Goal: Task Accomplishment & Management: Manage account settings

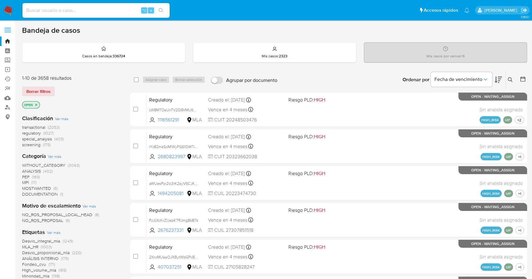
click at [3, 12] on img at bounding box center [8, 10] width 10 height 10
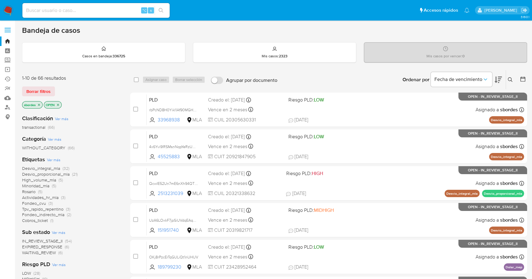
click at [508, 78] on icon at bounding box center [510, 79] width 5 height 5
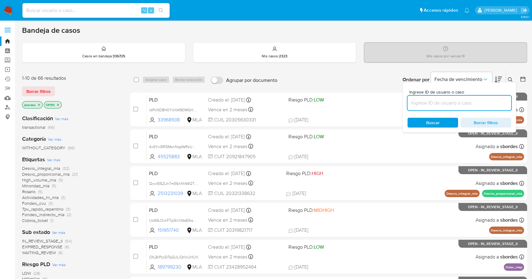
click at [447, 101] on input at bounding box center [459, 103] width 104 height 8
type input "439507112"
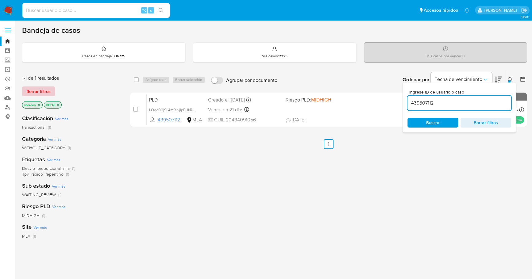
click at [47, 90] on span "Borrar filtros" at bounding box center [38, 91] width 24 height 9
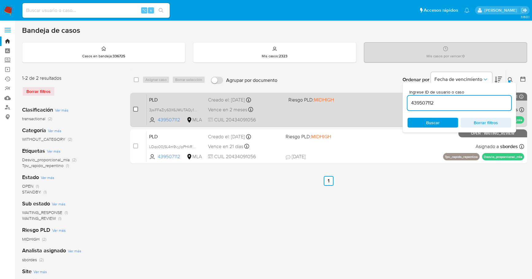
click at [135, 108] on input "checkbox" at bounding box center [135, 109] width 5 height 5
checkbox input "true"
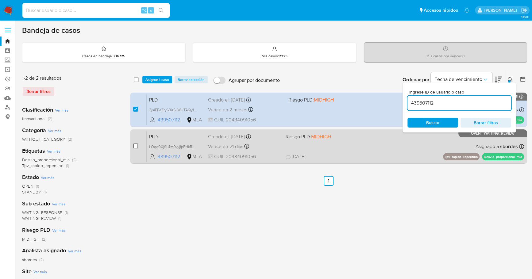
click at [134, 147] on input "checkbox" at bounding box center [135, 146] width 5 height 5
checkbox input "true"
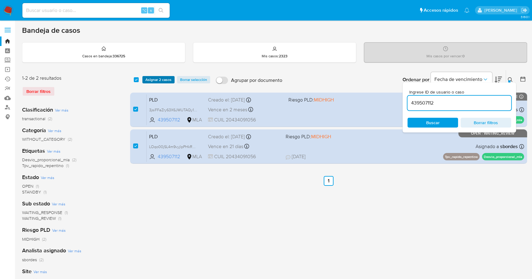
click at [158, 80] on span "Asignar 2 casos" at bounding box center [158, 80] width 26 height 6
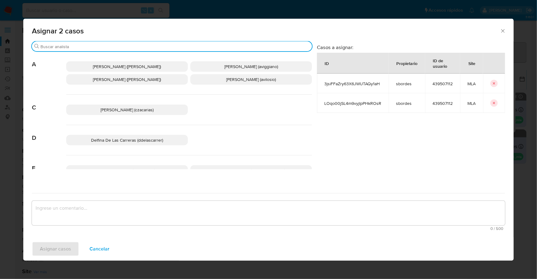
click at [95, 45] on input "Buscar" at bounding box center [174, 47] width 269 height 6
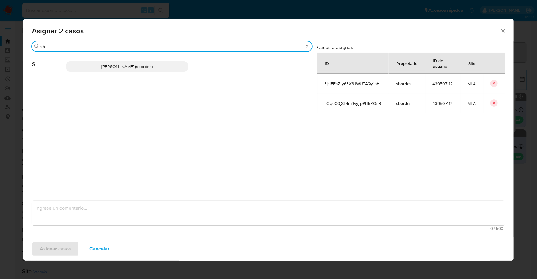
type input "sb"
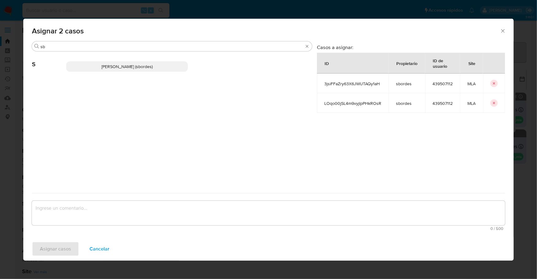
click at [113, 67] on span "Stefania Bordes (sbordes)" at bounding box center [127, 66] width 51 height 6
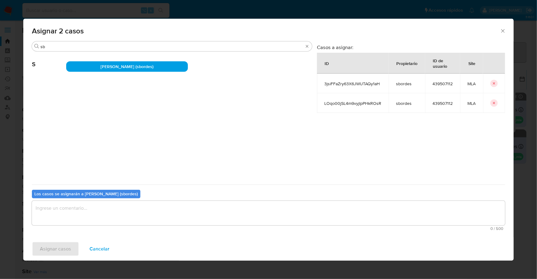
click at [89, 220] on textarea "assign-modal" at bounding box center [269, 213] width 474 height 25
click at [58, 247] on span "Asignar casos" at bounding box center [55, 248] width 31 height 13
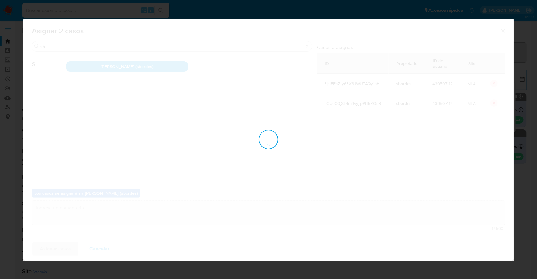
checkbox input "false"
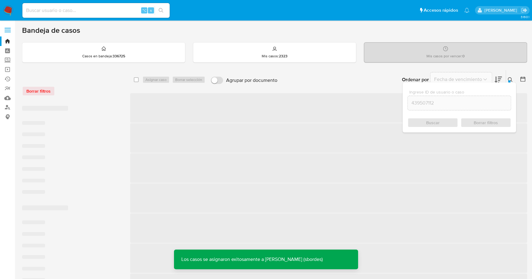
click at [509, 79] on icon at bounding box center [510, 79] width 5 height 5
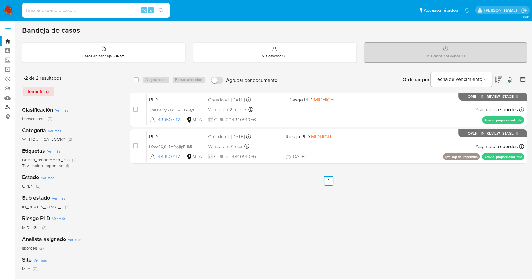
click at [10, 108] on link "Buscador de personas" at bounding box center [36, 108] width 73 height 10
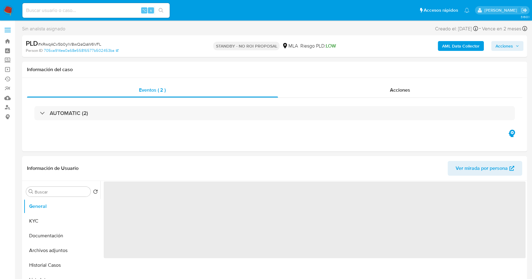
click at [68, 7] on input at bounding box center [95, 10] width 147 height 8
select select "10"
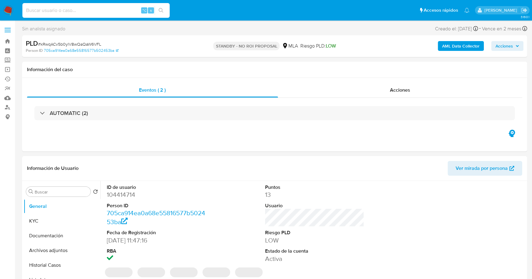
paste input "439507112"
type input "439507112"
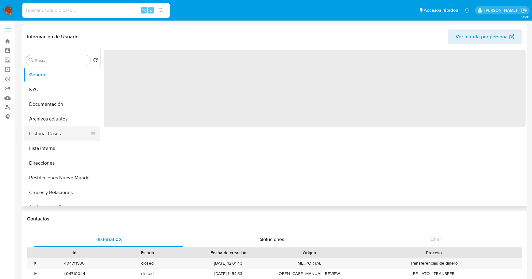
select select "10"
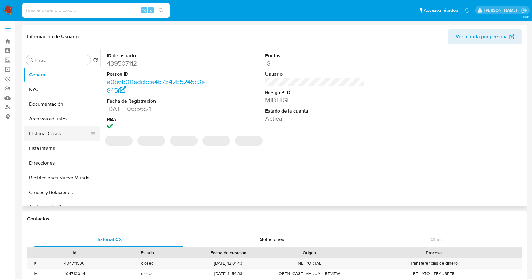
click at [59, 138] on button "Historial Casos" at bounding box center [60, 133] width 72 height 15
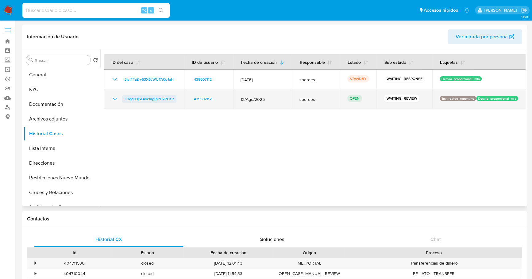
click at [160, 100] on span "LOqo00jSL4m9vyjlpPHkROsR" at bounding box center [149, 98] width 49 height 7
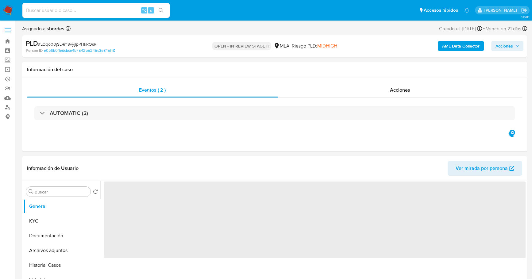
select select "10"
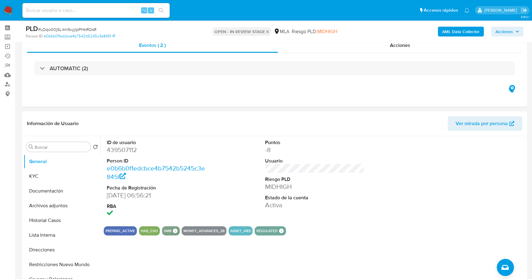
scroll to position [23, 0]
click at [98, 12] on input at bounding box center [95, 10] width 147 height 8
paste input "439507112"
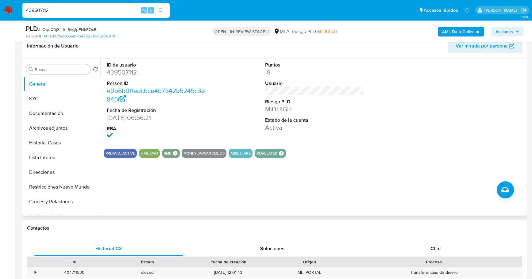
scroll to position [123, 0]
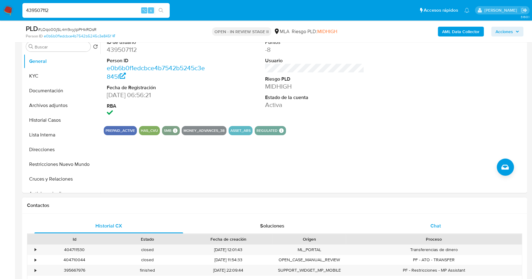
type input "439507112"
click at [456, 228] on div "Chat" at bounding box center [435, 226] width 149 height 15
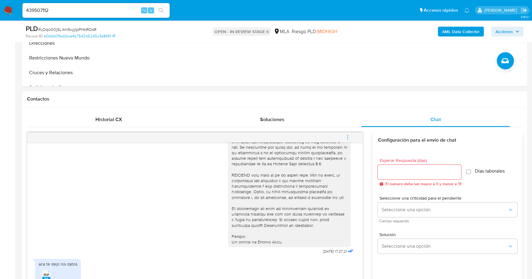
scroll to position [92, 0]
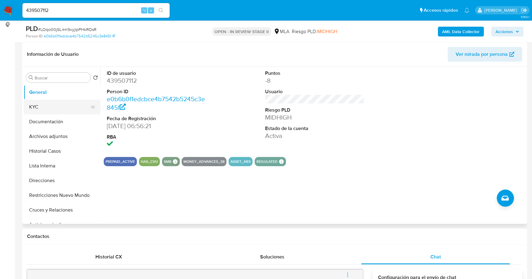
click at [53, 106] on button "KYC" at bounding box center [60, 107] width 72 height 15
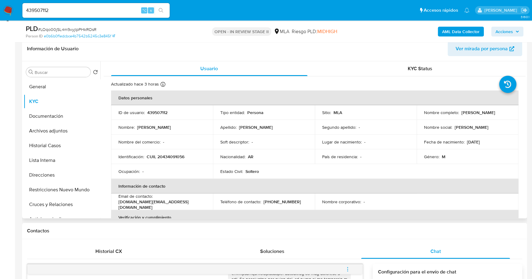
scroll to position [107, 0]
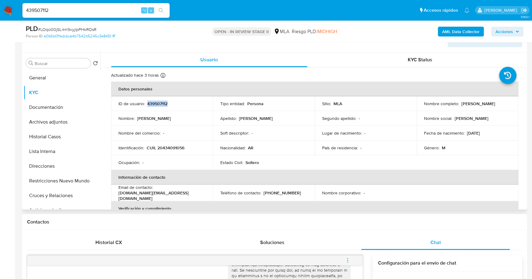
copy p "439507112"
click at [67, 134] on button "Historial Casos" at bounding box center [60, 136] width 72 height 15
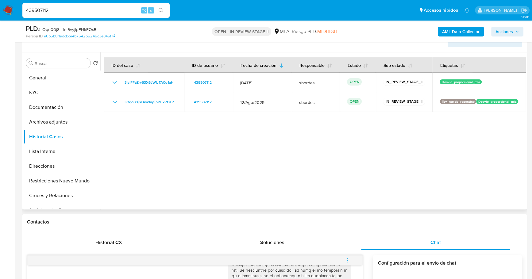
click at [251, 189] on div at bounding box center [312, 130] width 425 height 157
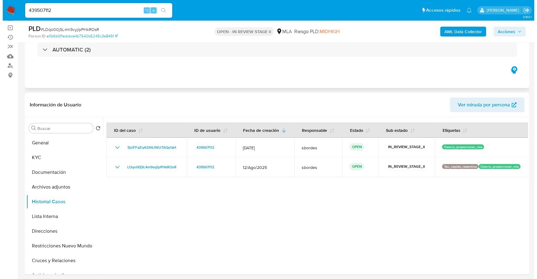
scroll to position [0, 0]
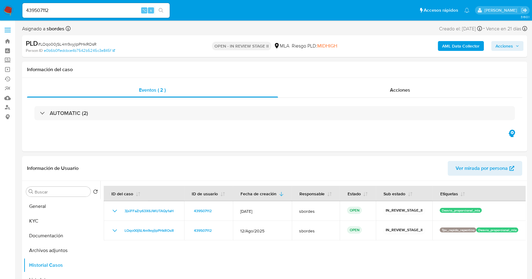
click at [453, 47] on b "AML Data Collector" at bounding box center [460, 46] width 37 height 10
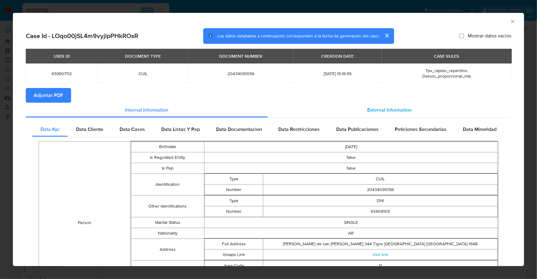
click at [402, 112] on span "External information" at bounding box center [390, 109] width 44 height 7
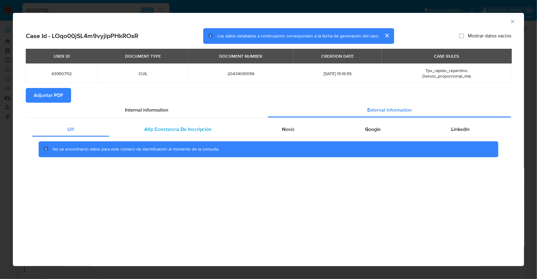
click at [156, 134] on div "Afip Constancia De Inscripción" at bounding box center [178, 129] width 138 height 15
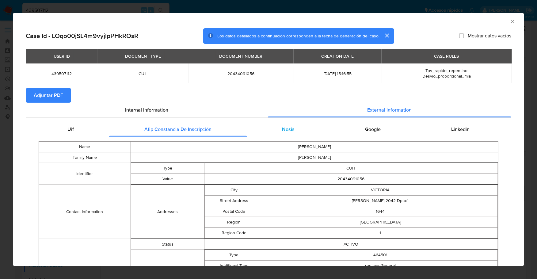
click at [282, 130] on span "Nosis" at bounding box center [288, 129] width 13 height 7
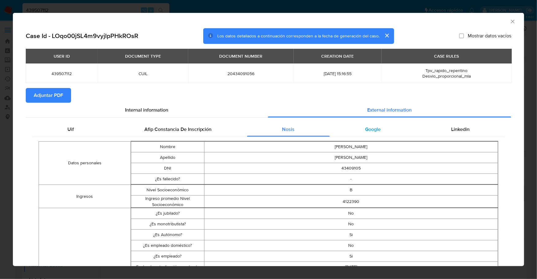
click at [372, 127] on span "Google" at bounding box center [373, 129] width 16 height 7
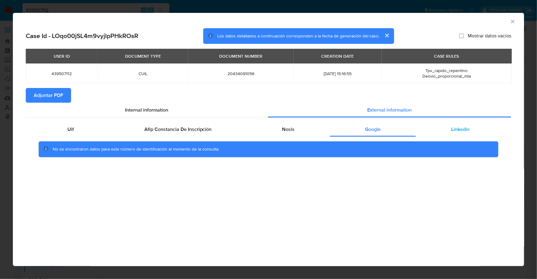
click at [451, 126] on span "Linkedin" at bounding box center [460, 129] width 18 height 7
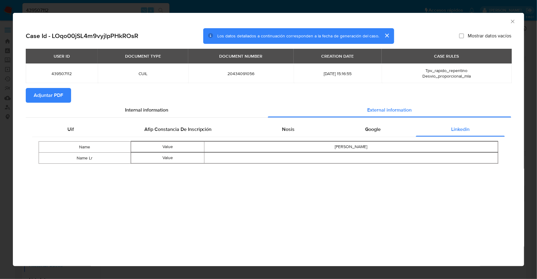
click at [50, 95] on span "Adjuntar PDF" at bounding box center [48, 95] width 29 height 13
click at [515, 23] on icon "Cerrar ventana" at bounding box center [513, 21] width 6 height 6
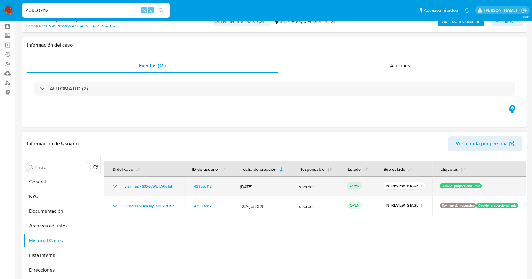
scroll to position [61, 0]
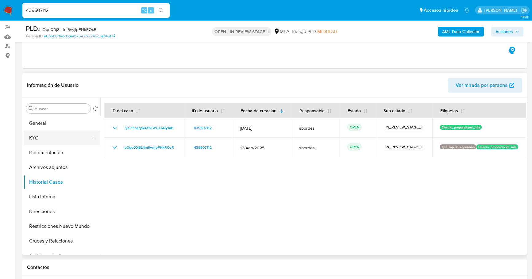
click at [53, 138] on button "KYC" at bounding box center [60, 138] width 72 height 15
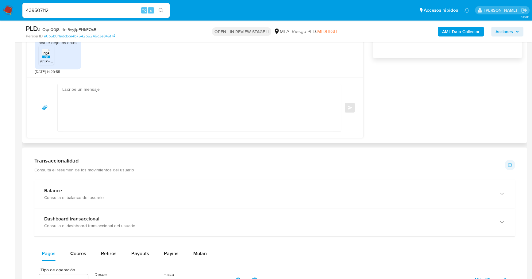
scroll to position [381, 0]
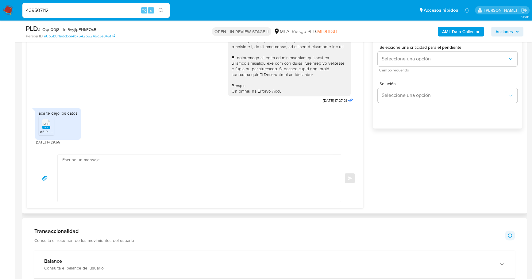
click at [47, 123] on span "PDF" at bounding box center [47, 124] width 6 height 4
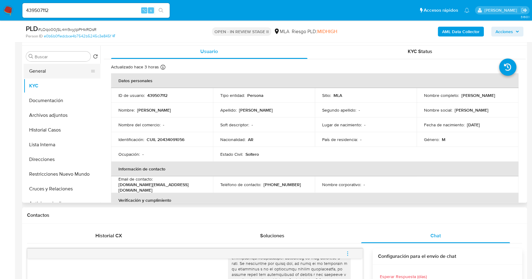
scroll to position [113, 0]
click at [50, 67] on button "General" at bounding box center [60, 71] width 72 height 15
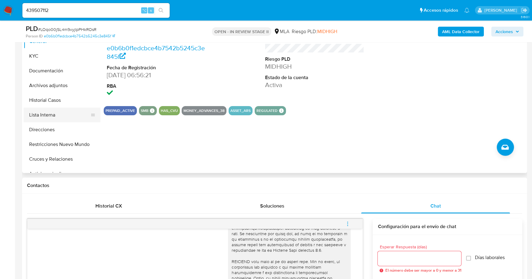
scroll to position [143, 0]
click at [43, 101] on button "Historial Casos" at bounding box center [60, 100] width 72 height 15
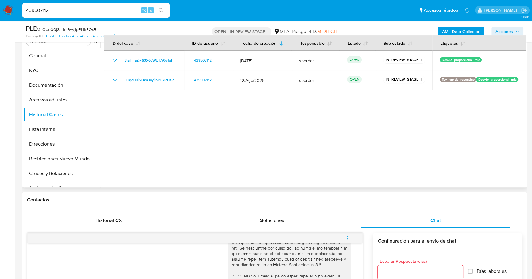
scroll to position [84, 0]
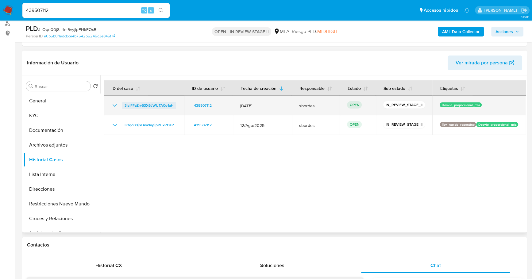
click at [145, 106] on span "3jsiFFaZry63X6JWUTAQy1aH" at bounding box center [149, 105] width 49 height 7
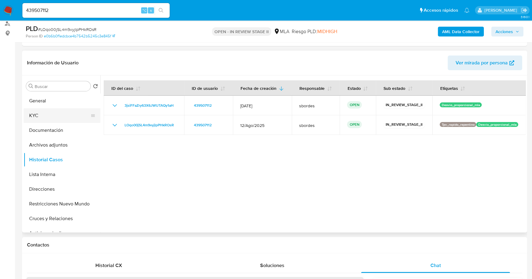
click at [35, 109] on button "KYC" at bounding box center [60, 115] width 72 height 15
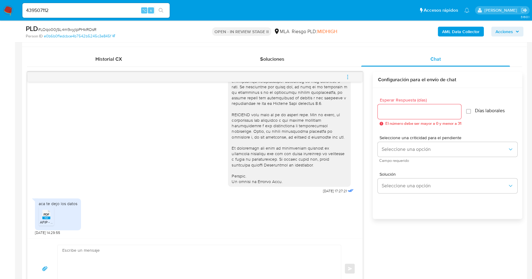
scroll to position [292, 0]
click at [86, 261] on textarea at bounding box center [197, 266] width 271 height 47
paste textarea "Hola, Muchas gracias por la respuesta. Analizamos tu caso y notamos que la info…"
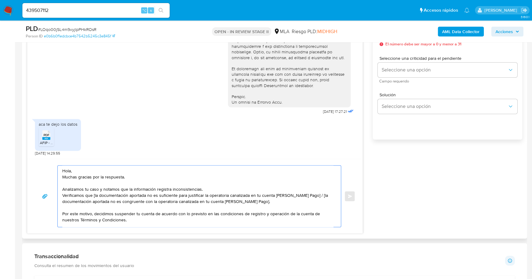
scroll to position [0, 0]
drag, startPoint x: 313, startPoint y: 195, endPoint x: 93, endPoint y: 194, distance: 219.9
click at [93, 194] on textarea "Hola, Muchas gracias por la respuesta. Analizamos tu caso y notamos que la info…" at bounding box center [197, 196] width 271 height 61
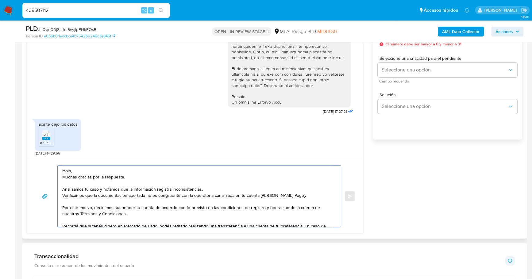
click at [293, 195] on textarea "Hola, Muchas gracias por la respuesta. Analizamos tu caso y notamos que la info…" at bounding box center [197, 196] width 271 height 61
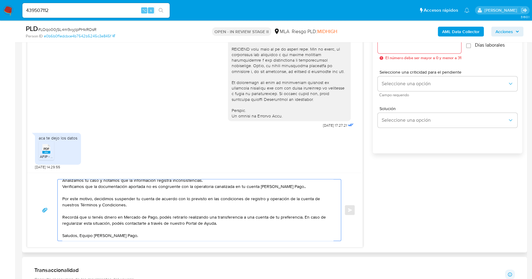
scroll to position [355, 0]
type textarea "Hola, Muchas gracias por la respuesta. Analizamos tu caso y notamos que la info…"
click at [401, 52] on div at bounding box center [419, 46] width 83 height 15
click at [405, 50] on input "Esperar Respuesta (días)" at bounding box center [419, 47] width 83 height 8
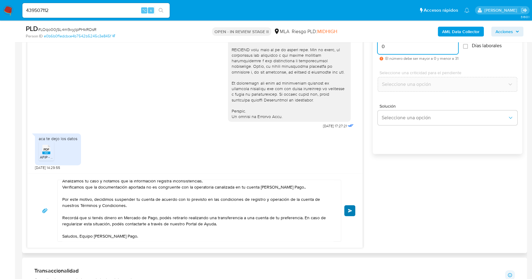
type input "0"
click at [351, 211] on span "Enviar" at bounding box center [350, 211] width 4 height 4
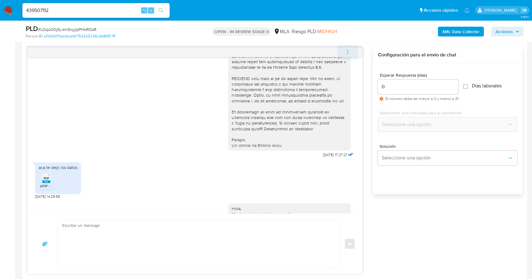
scroll to position [360, 0]
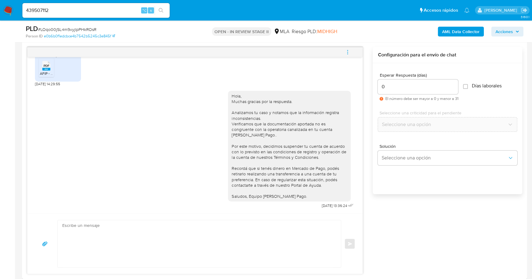
click at [348, 50] on icon "menu-action" at bounding box center [348, 52] width 6 height 6
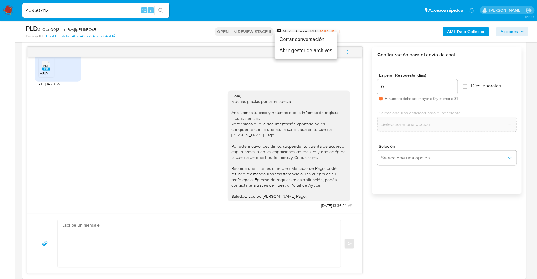
click at [327, 38] on li "Cerrar conversación" at bounding box center [306, 39] width 63 height 11
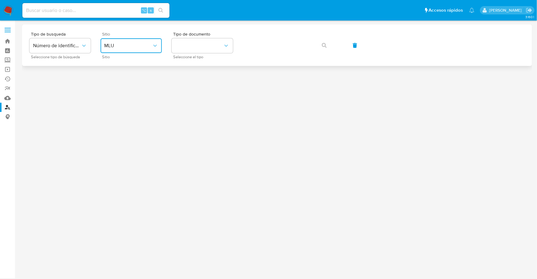
click at [145, 50] on button "MLU" at bounding box center [131, 45] width 61 height 15
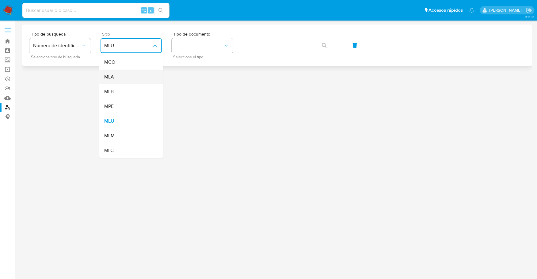
click at [125, 75] on div "MLA" at bounding box center [129, 77] width 50 height 15
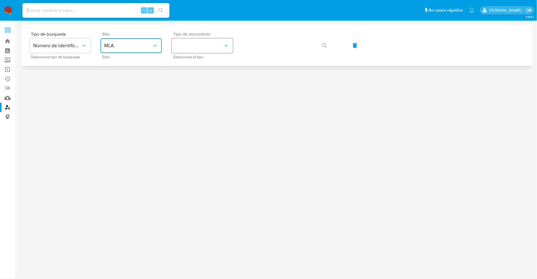
click at [219, 42] on button "identificationType" at bounding box center [202, 45] width 61 height 15
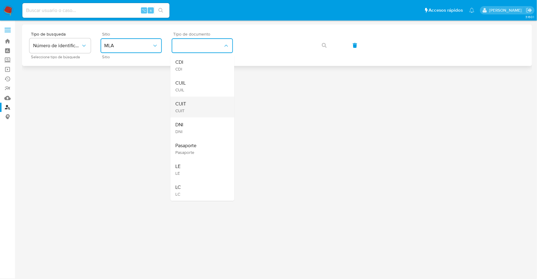
click at [182, 109] on span "CUIT" at bounding box center [180, 111] width 11 height 6
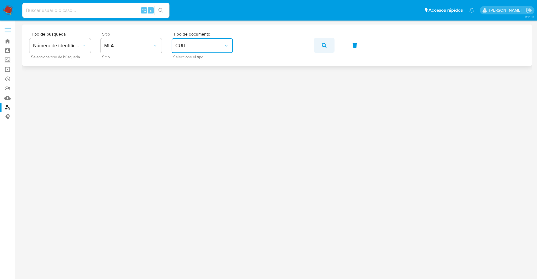
click at [321, 48] on button "button" at bounding box center [324, 45] width 21 height 15
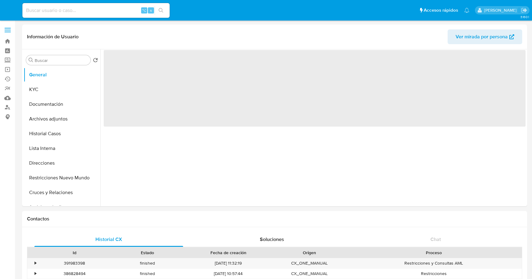
select select "10"
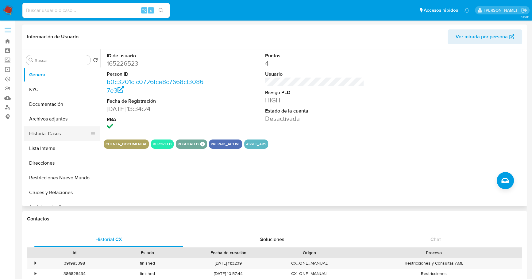
click at [49, 136] on button "Historial Casos" at bounding box center [60, 133] width 72 height 15
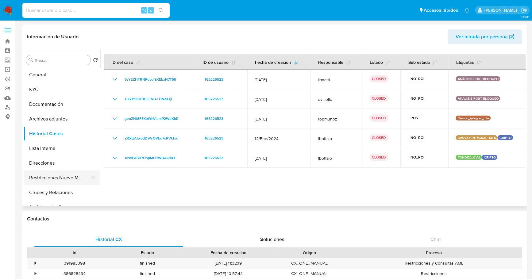
click at [54, 175] on button "Restricciones Nuevo Mundo" at bounding box center [60, 178] width 72 height 15
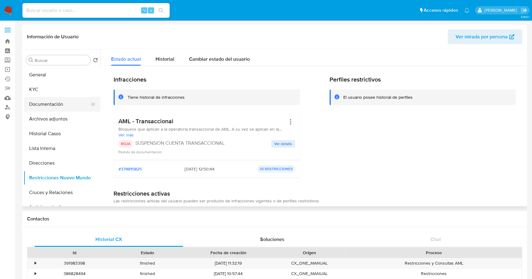
click at [53, 99] on button "Documentación" at bounding box center [60, 104] width 72 height 15
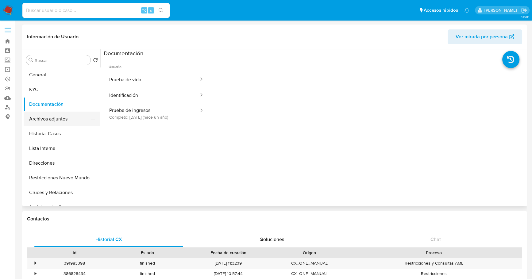
click at [55, 122] on button "Archivos adjuntos" at bounding box center [60, 119] width 72 height 15
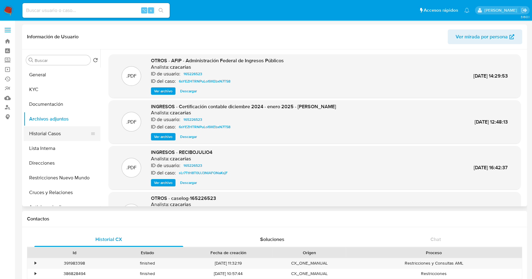
click at [52, 133] on button "Historial Casos" at bounding box center [60, 133] width 72 height 15
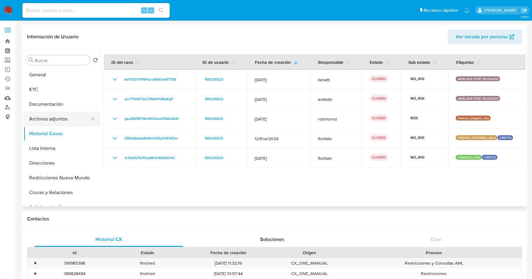
click at [55, 119] on button "Archivos adjuntos" at bounding box center [60, 119] width 72 height 15
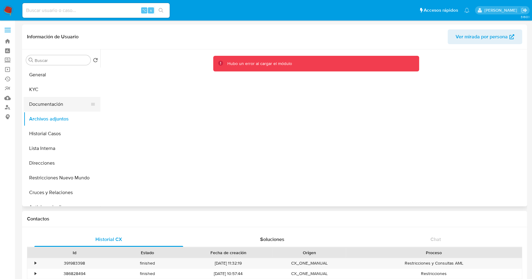
click at [54, 103] on button "Documentación" at bounding box center [60, 104] width 72 height 15
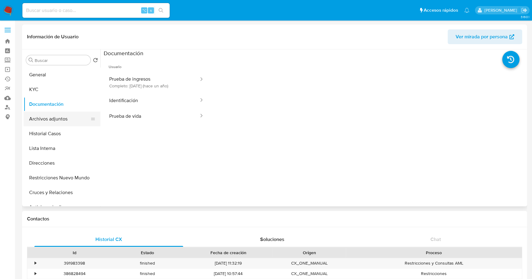
click at [57, 118] on button "Archivos adjuntos" at bounding box center [60, 119] width 72 height 15
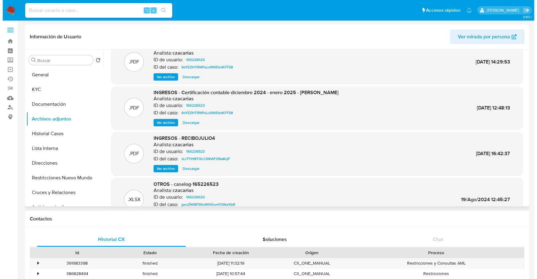
scroll to position [52, 0]
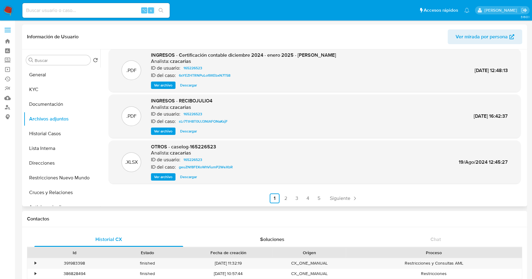
click at [160, 175] on span "Ver archivo" at bounding box center [163, 177] width 18 height 6
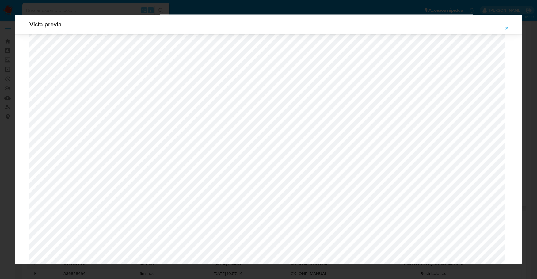
scroll to position [609, 0]
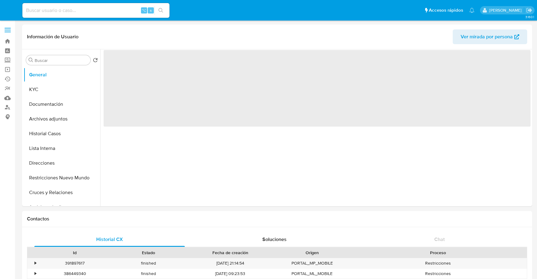
select select "10"
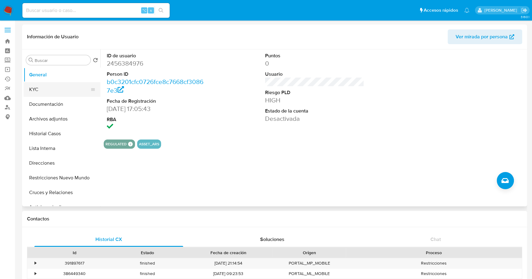
click at [63, 91] on button "KYC" at bounding box center [60, 89] width 72 height 15
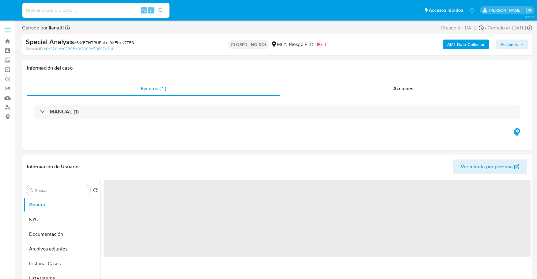
select select "10"
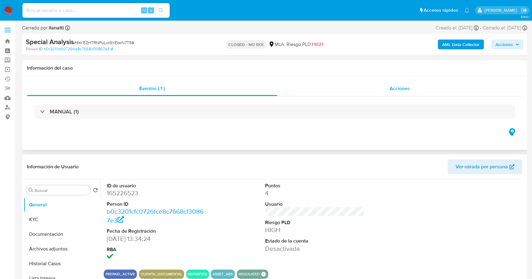
click at [363, 91] on div "Acciones" at bounding box center [399, 88] width 245 height 15
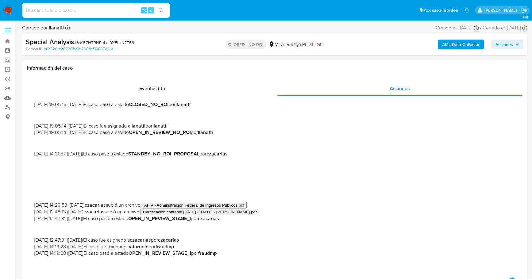
scroll to position [74, 0]
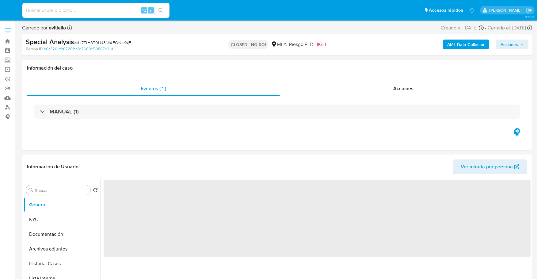
select select "10"
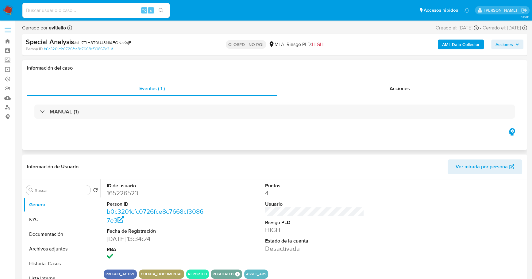
click at [385, 98] on div "MANUAL (1)" at bounding box center [274, 111] width 495 height 31
click at [385, 92] on div "Acciones" at bounding box center [399, 88] width 245 height 15
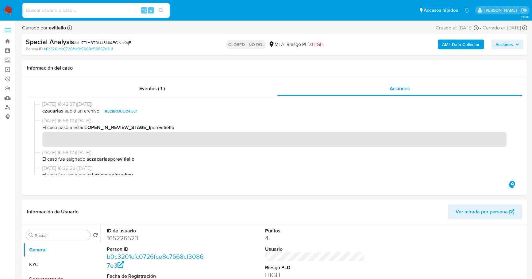
scroll to position [111, 0]
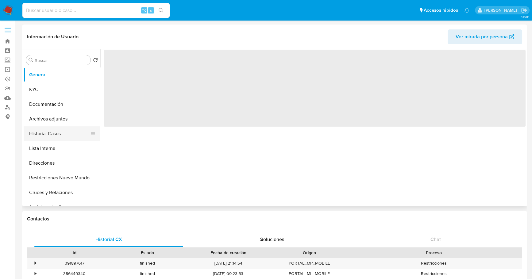
select select "10"
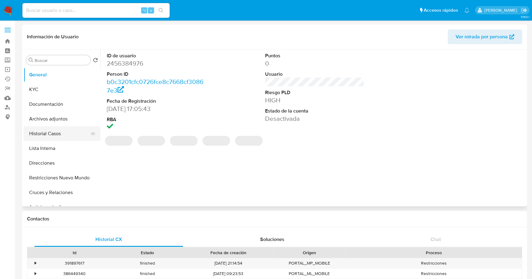
click at [58, 131] on button "Historial Casos" at bounding box center [60, 133] width 72 height 15
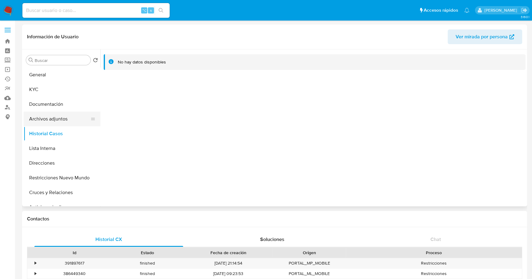
click at [41, 117] on button "Archivos adjuntos" at bounding box center [60, 119] width 72 height 15
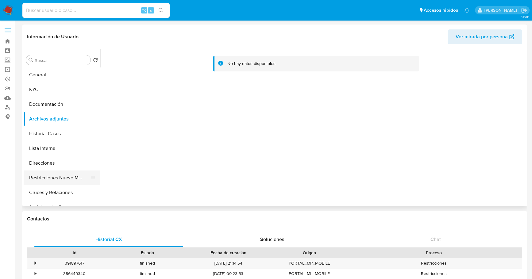
click at [58, 173] on button "Restricciones Nuevo Mundo" at bounding box center [60, 178] width 72 height 15
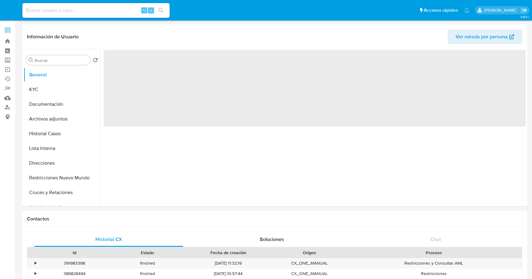
select select "10"
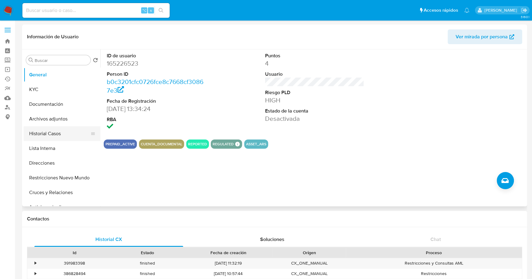
click at [47, 130] on button "Historial Casos" at bounding box center [60, 133] width 72 height 15
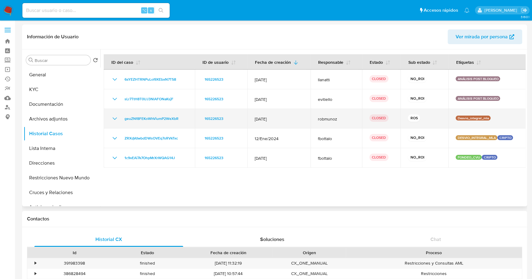
click at [115, 119] on icon "Mostrar/Ocultar" at bounding box center [115, 118] width 4 height 2
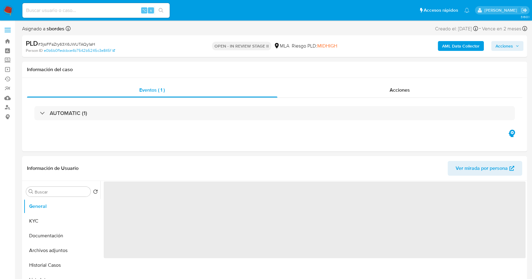
select select "10"
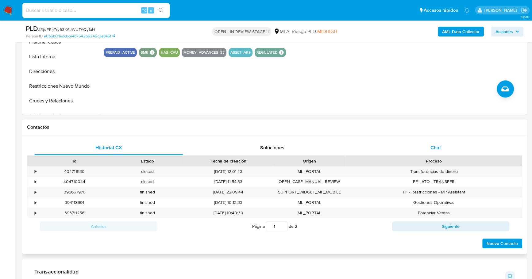
click at [438, 150] on span "Chat" at bounding box center [435, 147] width 10 height 7
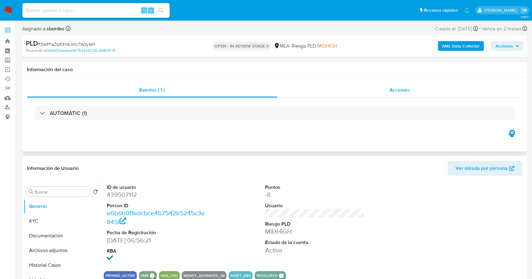
click at [406, 90] on span "Acciones" at bounding box center [399, 89] width 20 height 7
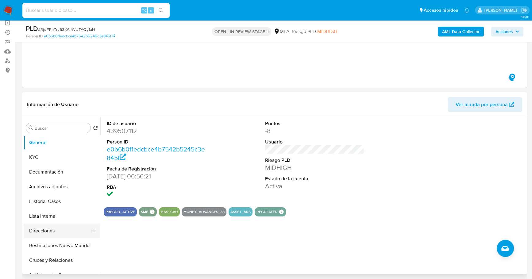
scroll to position [127, 0]
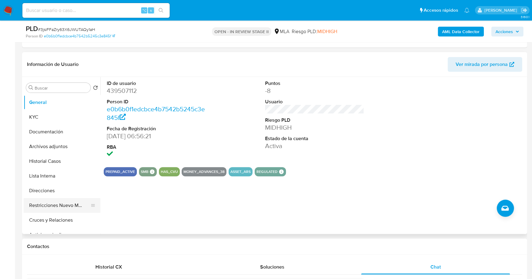
click at [63, 207] on button "Restricciones Nuevo Mundo" at bounding box center [60, 205] width 72 height 15
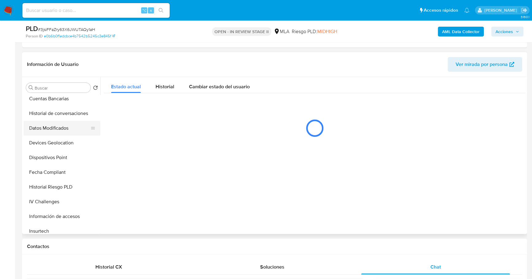
scroll to position [168, 0]
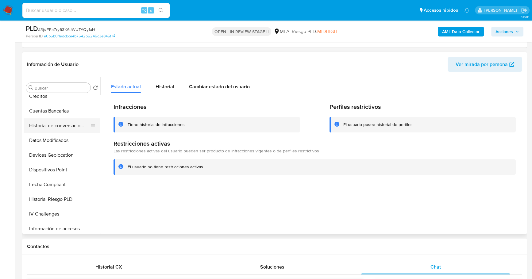
click at [60, 130] on button "Historial de conversaciones" at bounding box center [60, 125] width 72 height 15
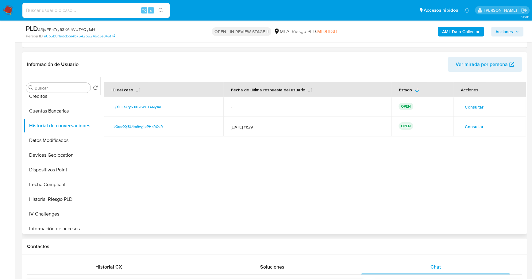
click at [470, 105] on span "Consultar" at bounding box center [474, 107] width 19 height 9
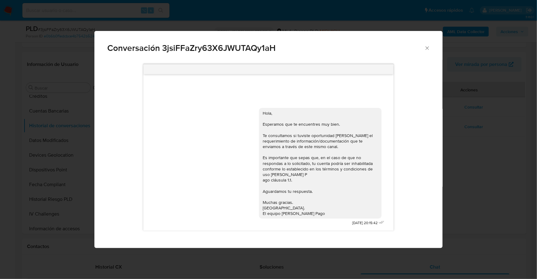
click at [427, 45] on icon "Cerrar" at bounding box center [427, 48] width 6 height 6
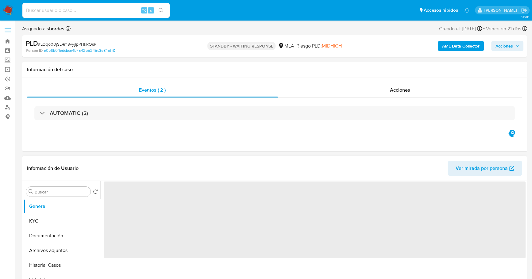
select select "10"
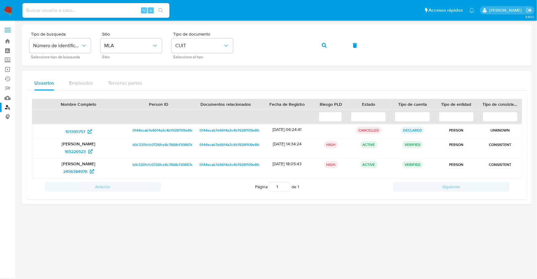
click at [10, 6] on img at bounding box center [8, 10] width 10 height 10
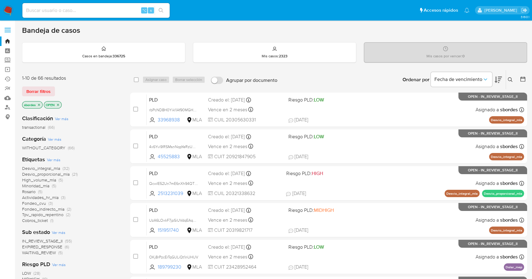
click at [39, 104] on icon "close-filter" at bounding box center [39, 105] width 4 height 4
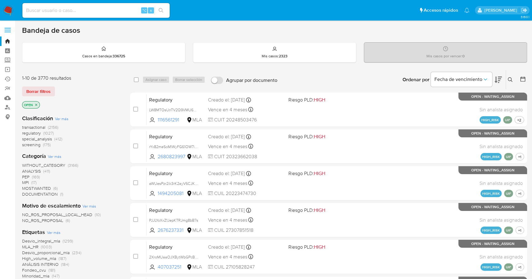
click at [511, 78] on icon at bounding box center [510, 79] width 5 height 5
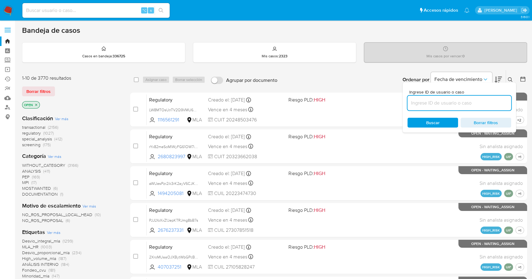
click at [448, 99] on input at bounding box center [459, 103] width 104 height 8
type input "3jsiFFaZry63X6JWUTAQy1aH"
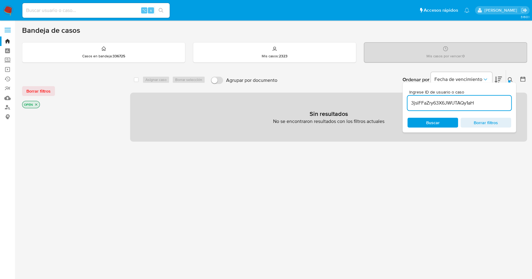
click at [513, 78] on button at bounding box center [511, 79] width 10 height 7
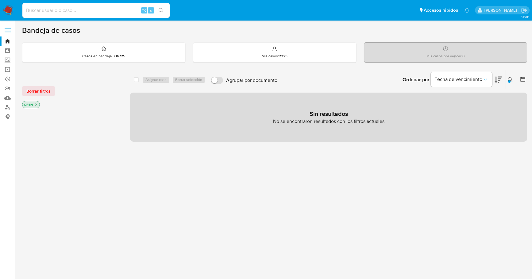
click at [38, 103] on icon "close-filter" at bounding box center [36, 105] width 4 height 4
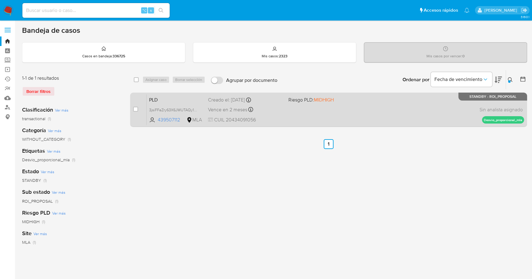
click at [132, 108] on div "case-item-checkbox No es posible asignar el caso PLD 3jsiFFaZry63X6JWUTAQy1aH 4…" at bounding box center [328, 110] width 397 height 34
click at [133, 110] on input "checkbox" at bounding box center [135, 109] width 5 height 5
checkbox input "true"
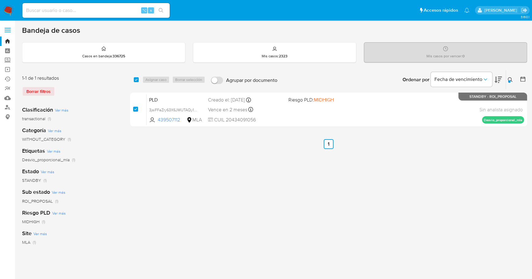
checkbox input "true"
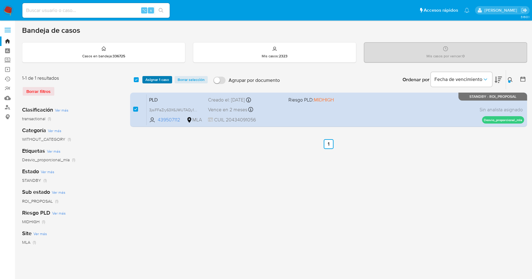
click at [155, 77] on span "Asignar 1 caso" at bounding box center [157, 80] width 24 height 6
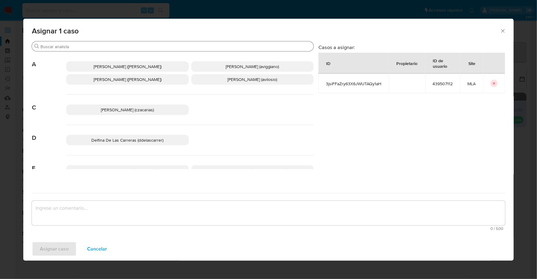
click at [102, 44] on input "Buscar" at bounding box center [175, 47] width 271 height 6
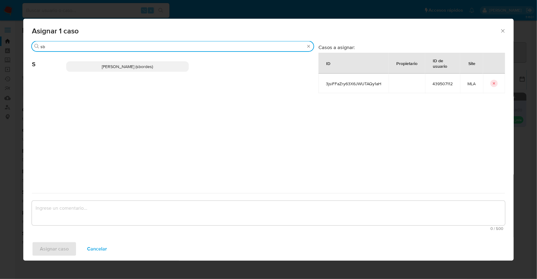
type input "sb"
click at [110, 66] on span "Stefania Bordes (sbordes)" at bounding box center [127, 66] width 51 height 6
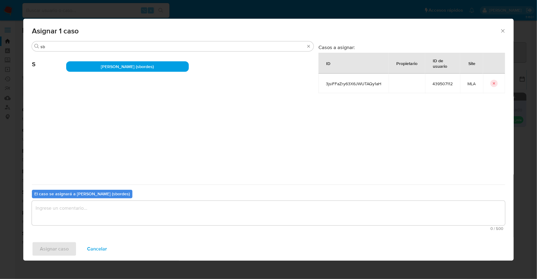
click at [82, 214] on textarea "assign-modal" at bounding box center [269, 213] width 474 height 25
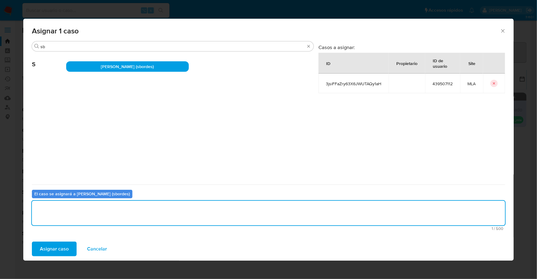
click at [56, 245] on span "Asignar caso" at bounding box center [54, 248] width 29 height 13
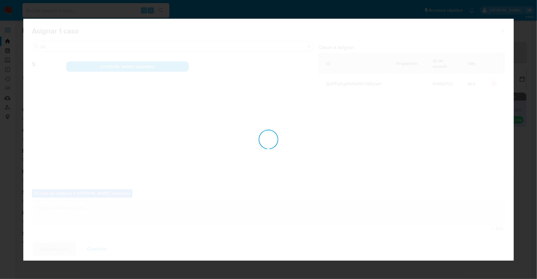
checkbox input "false"
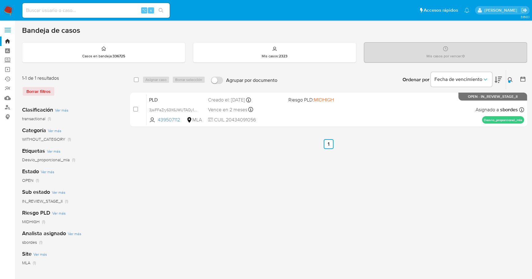
click at [508, 76] on button at bounding box center [511, 79] width 10 height 7
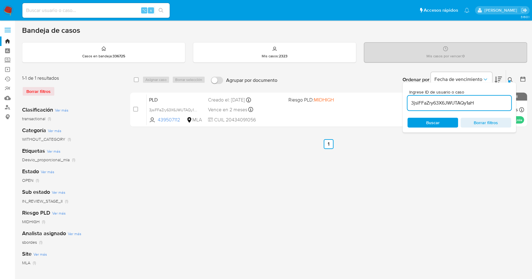
drag, startPoint x: 485, startPoint y: 103, endPoint x: 413, endPoint y: 99, distance: 71.8
click at [413, 99] on input "3jsiFFaZry63X6JWUTAQy1aH" at bounding box center [459, 103] width 104 height 8
type input "3"
type input "1108918877"
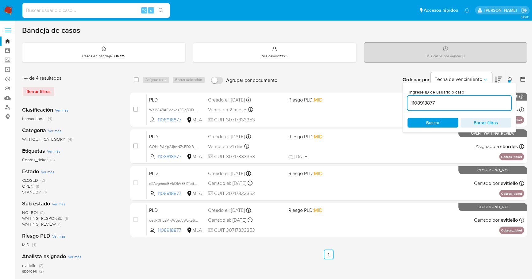
click at [510, 78] on icon at bounding box center [510, 79] width 5 height 5
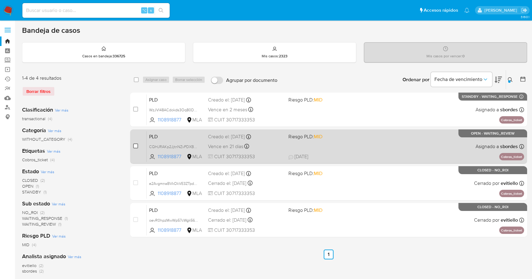
click at [135, 145] on input "checkbox" at bounding box center [135, 146] width 5 height 5
checkbox input "true"
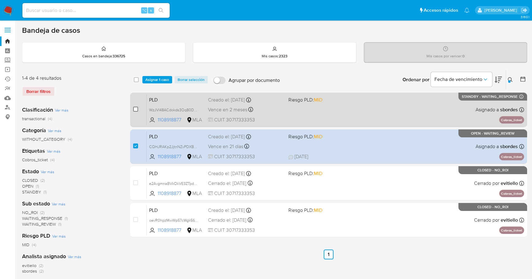
click at [137, 109] on input "checkbox" at bounding box center [135, 109] width 5 height 5
checkbox input "true"
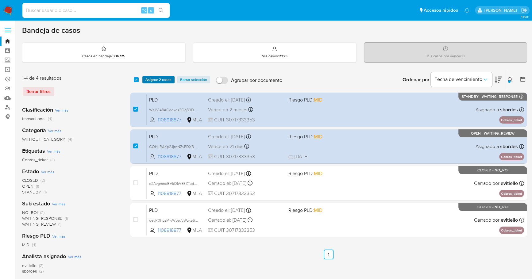
click at [155, 82] on span "Asignar 2 casos" at bounding box center [158, 80] width 26 height 6
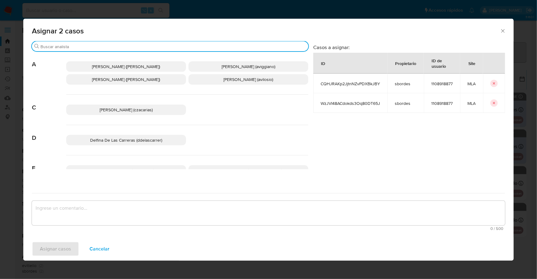
click at [96, 48] on input "Buscar" at bounding box center [173, 47] width 266 height 6
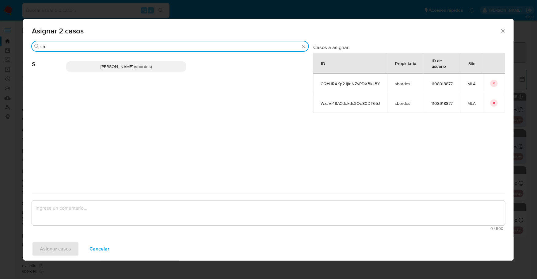
type input "sb"
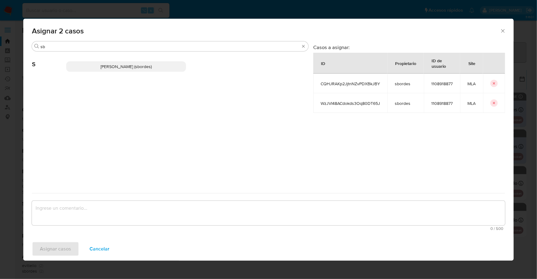
click at [107, 65] on span "Stefania Bordes (sbordes)" at bounding box center [126, 66] width 51 height 6
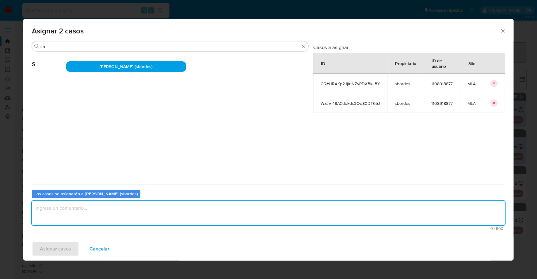
click at [87, 212] on textarea "assign-modal" at bounding box center [269, 213] width 474 height 25
click at [61, 245] on span "Asignar casos" at bounding box center [55, 248] width 31 height 13
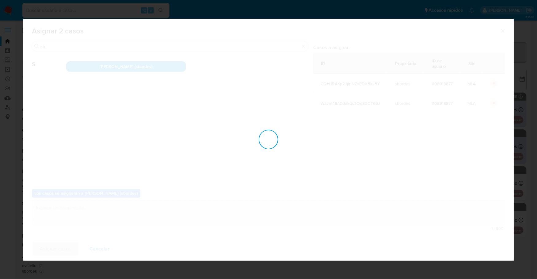
checkbox input "false"
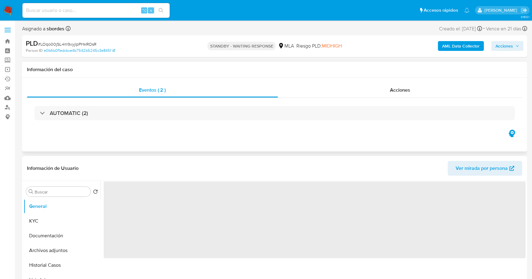
select select "10"
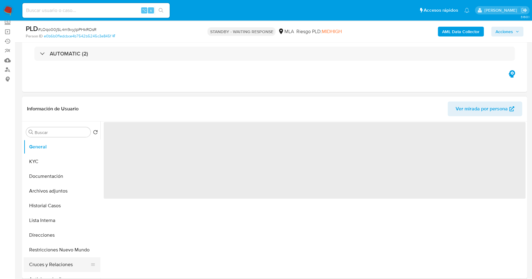
scroll to position [127, 0]
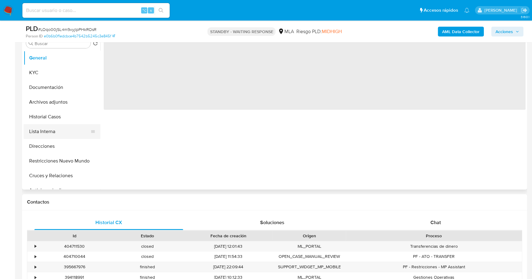
select select "10"
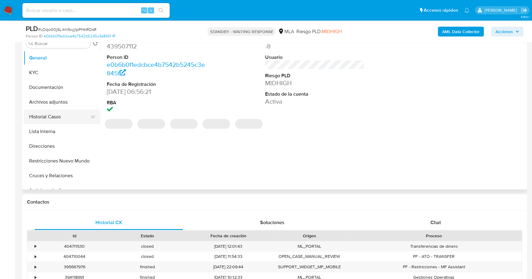
click at [58, 110] on button "Historial Casos" at bounding box center [60, 116] width 72 height 15
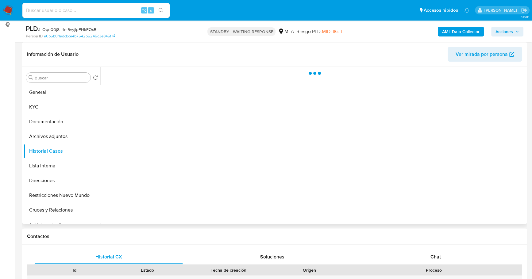
scroll to position [62, 0]
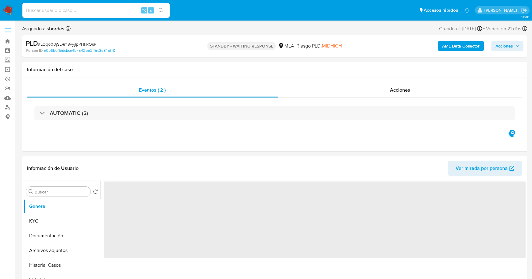
select select "10"
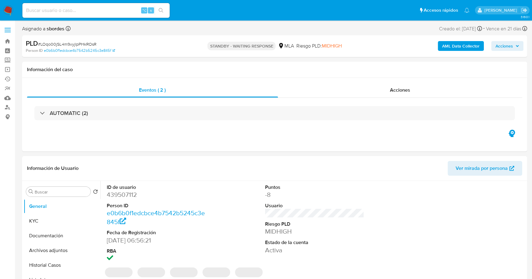
select select "10"
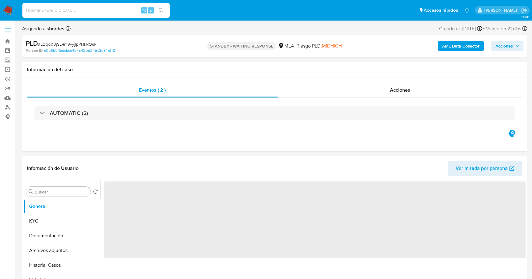
select select "10"
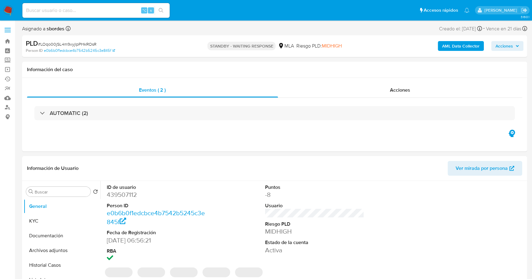
select select "10"
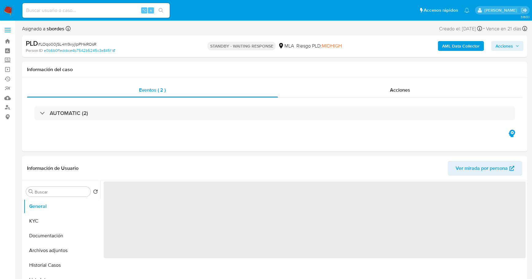
select select "10"
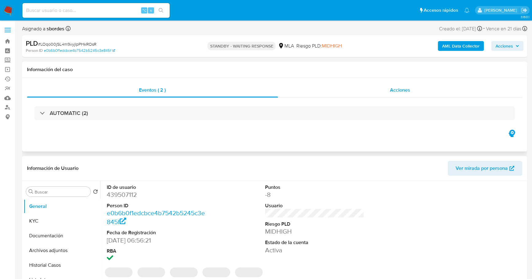
click at [374, 92] on div "Acciones" at bounding box center [400, 90] width 244 height 15
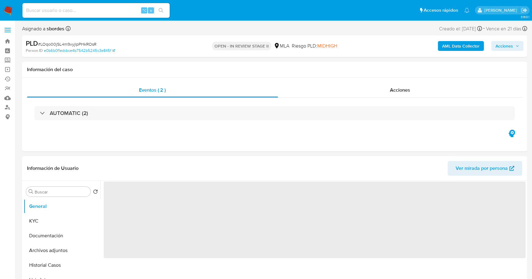
select select "10"
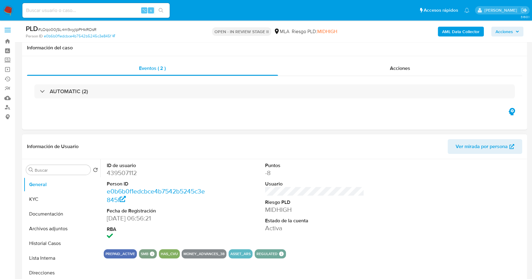
scroll to position [127, 0]
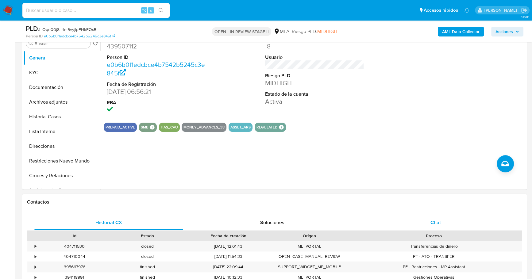
click at [451, 221] on div "Chat" at bounding box center [435, 222] width 149 height 15
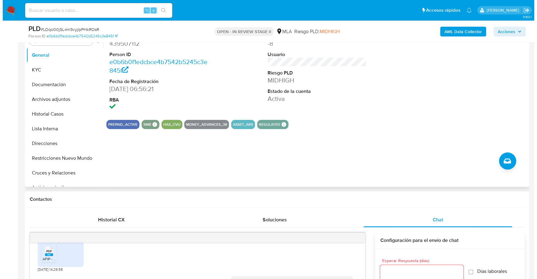
scroll to position [116, 0]
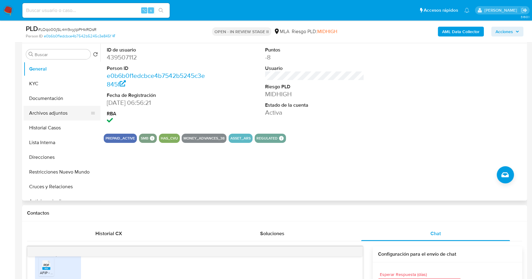
click at [44, 109] on button "Archivos adjuntos" at bounding box center [60, 113] width 72 height 15
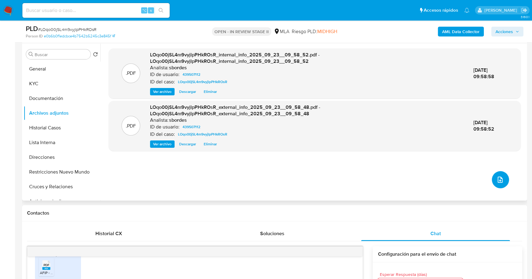
click at [492, 182] on button "upload-file" at bounding box center [500, 179] width 17 height 17
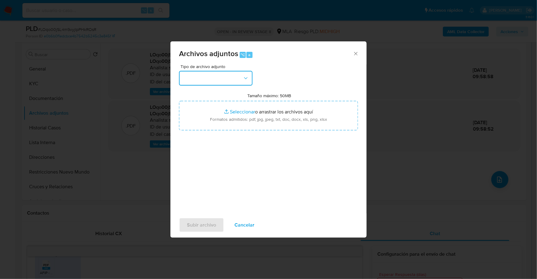
click at [212, 80] on button "button" at bounding box center [216, 78] width 74 height 15
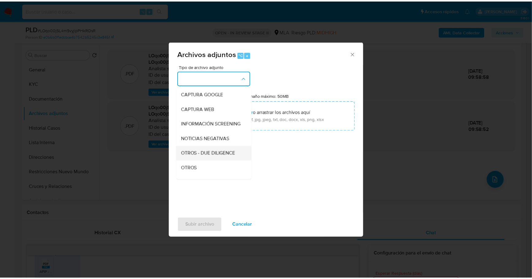
scroll to position [45, 0]
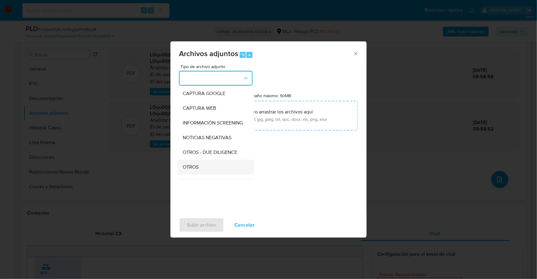
click at [203, 169] on div "OTROS" at bounding box center [214, 167] width 63 height 15
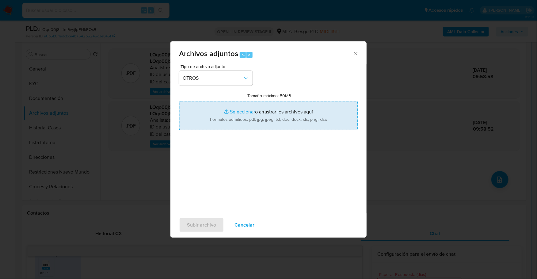
click at [246, 113] on input "Tamaño máximo: 50MB Seleccionar archivos" at bounding box center [268, 115] width 179 height 29
type input "C:\fakepath\Caselog LOqo00jSL4m9vyjlpPHkROsR_2025_09_19_11_56_52.docx"
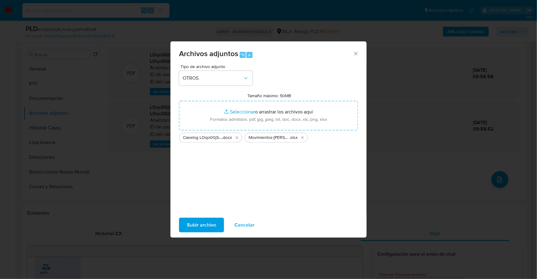
click at [198, 224] on span "Subir archivo" at bounding box center [201, 224] width 29 height 13
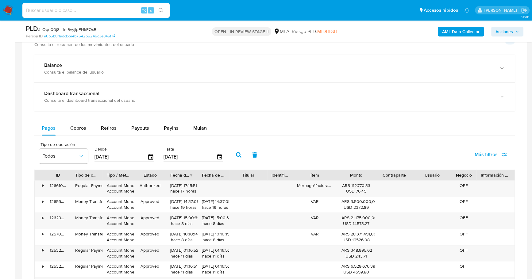
scroll to position [75, 0]
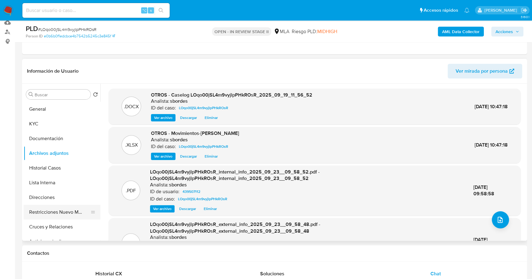
click at [32, 212] on button "Restricciones Nuevo Mundo" at bounding box center [60, 212] width 72 height 15
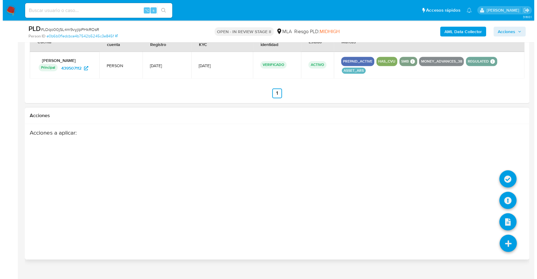
scroll to position [947, 0]
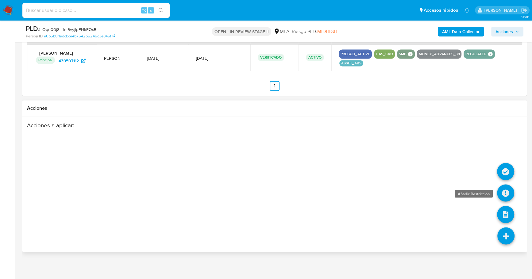
click at [505, 191] on icon at bounding box center [505, 192] width 17 height 17
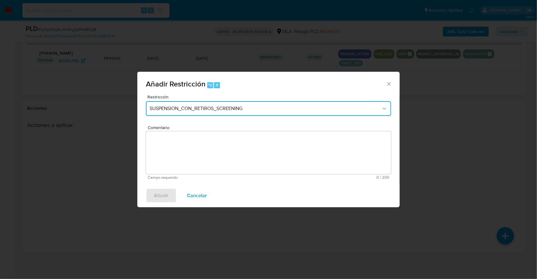
click at [198, 113] on button "SUSPENSION_CON_RETIROS_SCREENING" at bounding box center [268, 108] width 245 height 15
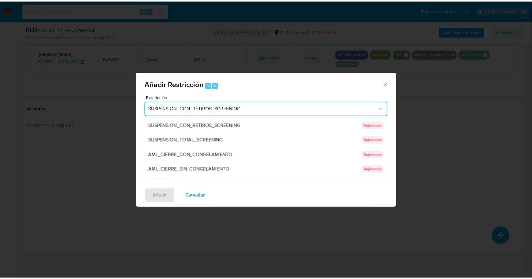
scroll to position [130, 0]
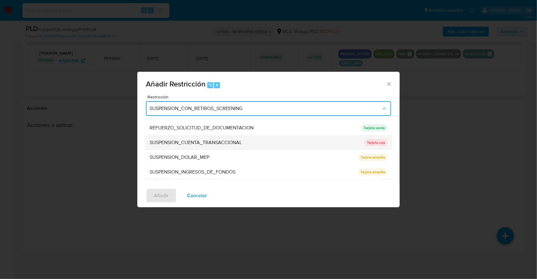
click at [201, 140] on span "SUSPENSION_CUENTA_TRANSACCIONAL" at bounding box center [196, 143] width 92 height 6
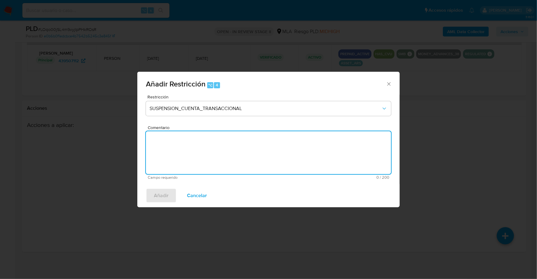
click at [195, 155] on textarea "Comentario" at bounding box center [268, 152] width 245 height 43
type textarea "AML"
click at [160, 193] on span "Añadir" at bounding box center [161, 195] width 15 height 13
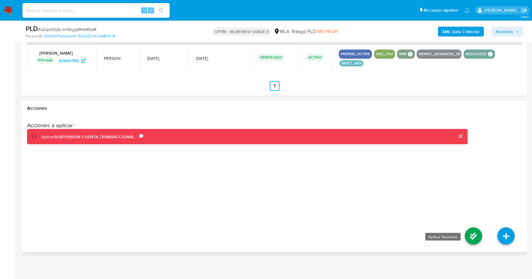
click at [480, 236] on icon at bounding box center [473, 235] width 17 height 17
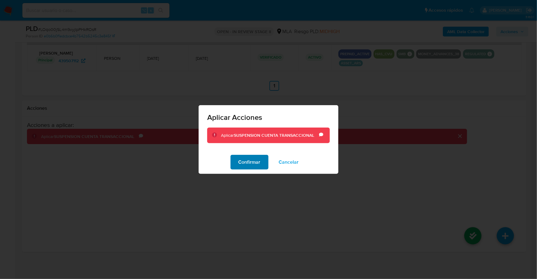
click at [256, 163] on span "Confirmar" at bounding box center [250, 161] width 22 height 13
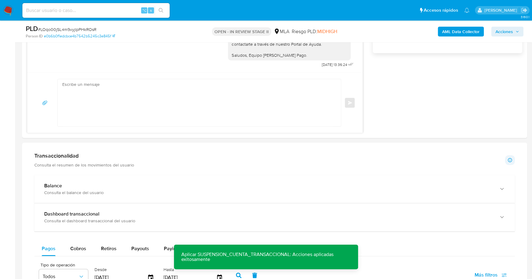
scroll to position [0, 0]
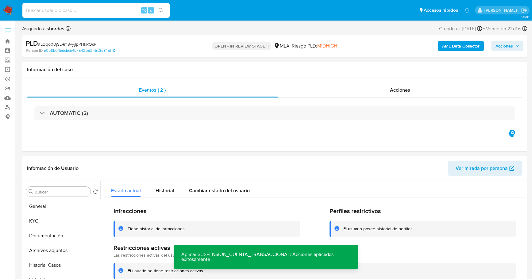
click at [512, 46] on span "Acciones" at bounding box center [503, 46] width 17 height 10
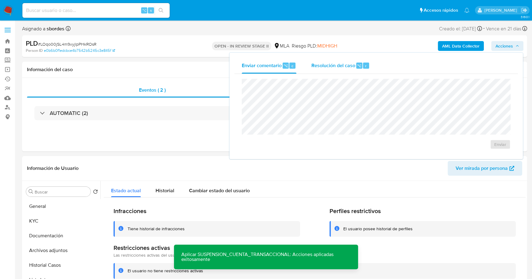
click at [349, 65] on span "Resolución del caso" at bounding box center [333, 65] width 44 height 7
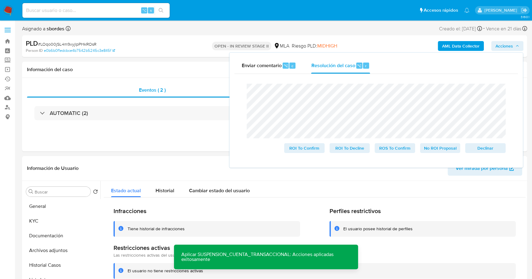
click at [238, 88] on div "Cierre de caso ROI To Confirm ROI To Decline ROS To Confirm No ROI Proposal Dec…" at bounding box center [375, 118] width 283 height 89
click at [496, 150] on span "Declinar" at bounding box center [485, 148] width 32 height 9
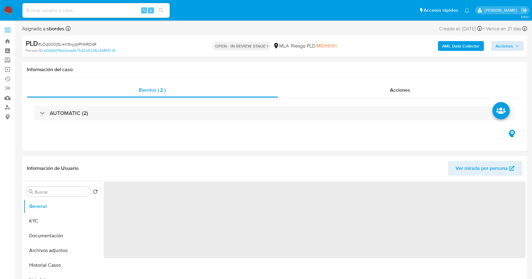
select select "10"
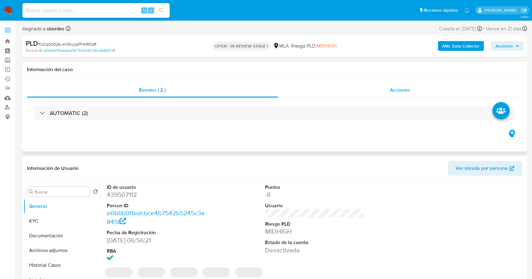
click at [373, 89] on div "Acciones" at bounding box center [400, 90] width 244 height 15
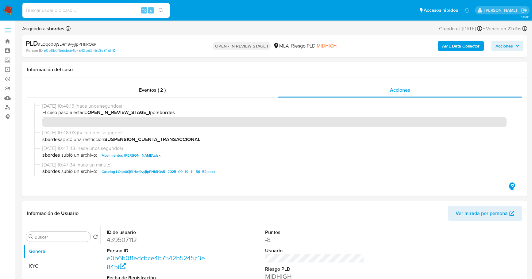
click at [508, 48] on span "Acciones" at bounding box center [503, 46] width 17 height 10
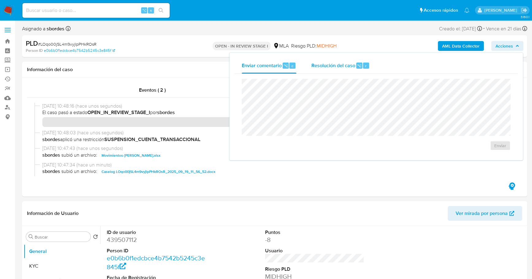
click at [321, 67] on span "Resolución del caso" at bounding box center [333, 65] width 44 height 7
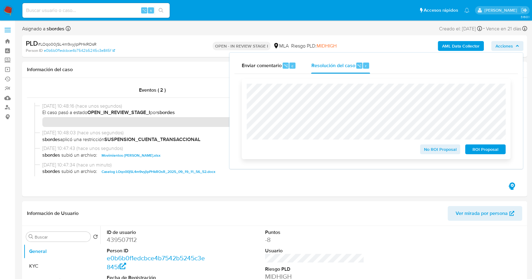
click at [485, 149] on span "ROI Proposal" at bounding box center [485, 149] width 32 height 9
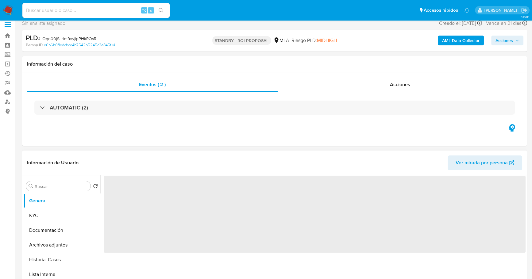
scroll to position [13, 0]
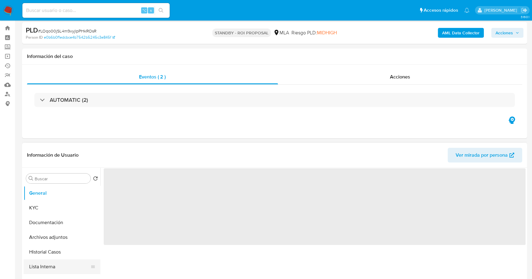
select select "10"
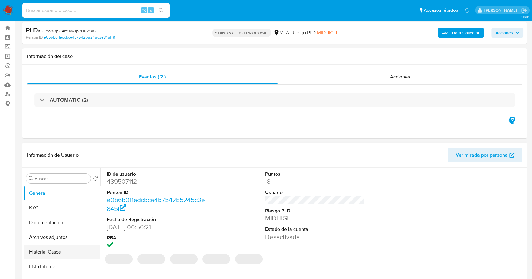
click at [43, 253] on button "Historial Casos" at bounding box center [60, 252] width 72 height 15
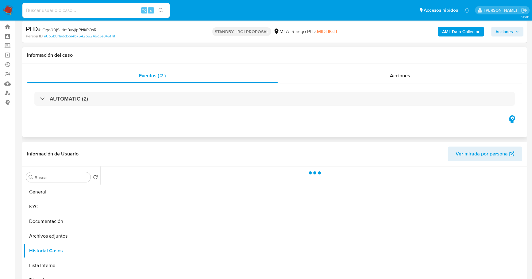
scroll to position [69, 0]
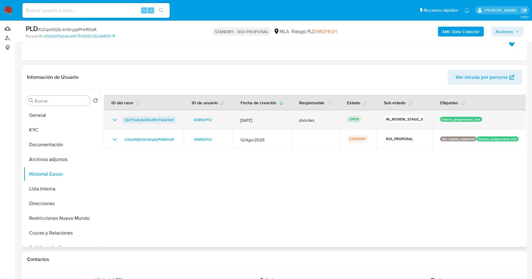
click at [137, 117] on span "3jsiFFaZry63X6JWUTAQy1aH" at bounding box center [149, 119] width 49 height 7
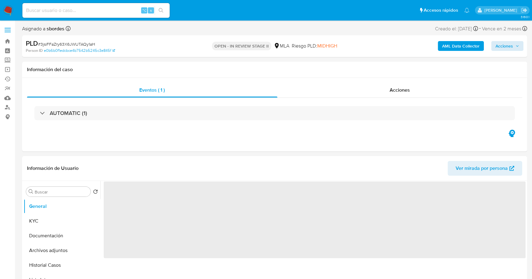
select select "10"
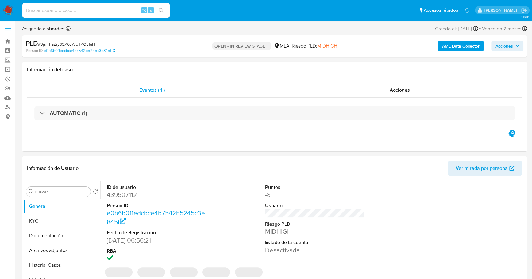
click at [512, 46] on span "Acciones" at bounding box center [503, 46] width 17 height 10
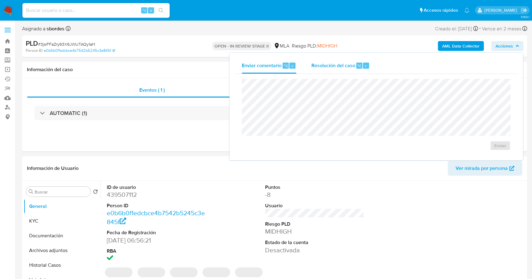
click at [330, 59] on div "Resolución del caso ⌥ r" at bounding box center [340, 66] width 59 height 16
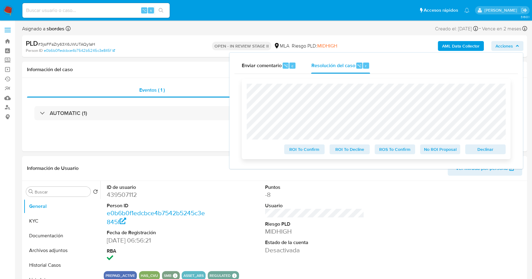
click at [481, 152] on span "Declinar" at bounding box center [485, 149] width 32 height 9
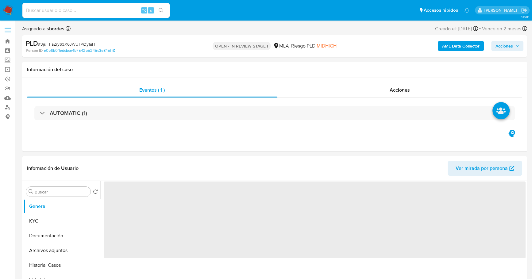
click at [514, 45] on span "Acciones" at bounding box center [507, 46] width 24 height 9
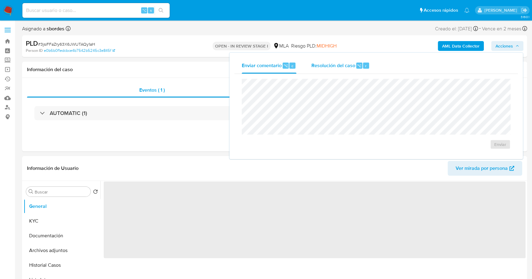
select select "10"
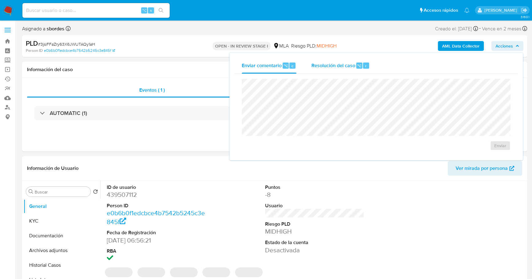
click at [344, 68] on span "Resolución del caso" at bounding box center [333, 65] width 44 height 7
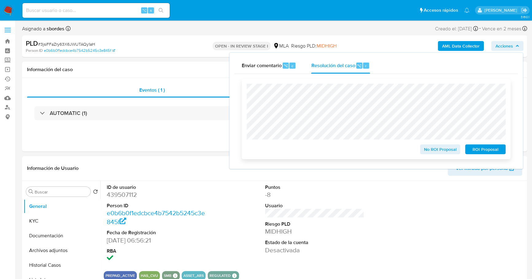
click at [497, 151] on span "ROI Proposal" at bounding box center [485, 149] width 32 height 9
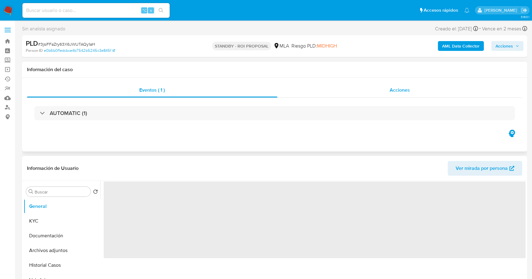
select select "10"
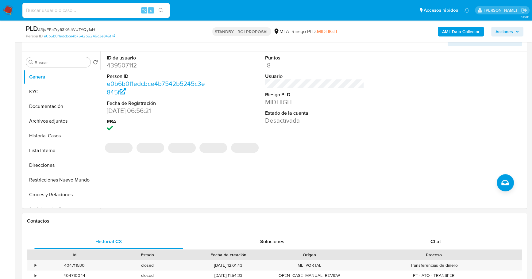
scroll to position [113, 0]
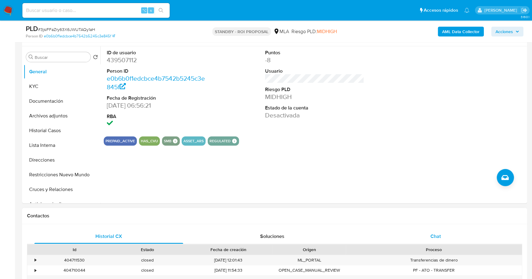
click at [430, 230] on div "Chat" at bounding box center [435, 236] width 149 height 15
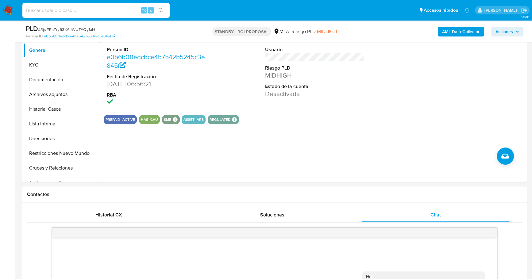
scroll to position [23, 0]
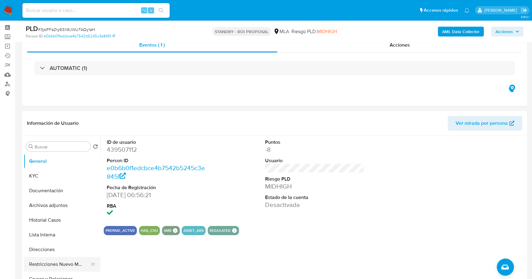
click at [58, 260] on button "Restricciones Nuevo Mundo" at bounding box center [60, 264] width 72 height 15
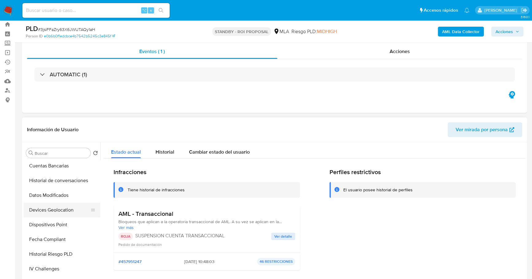
scroll to position [111, 0]
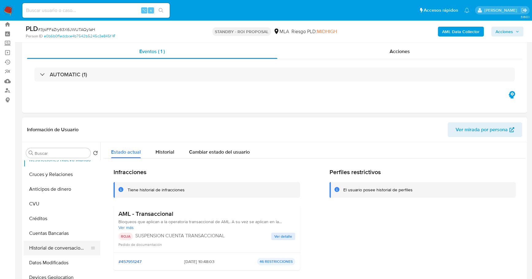
click at [44, 243] on button "Historial de conversaciones" at bounding box center [60, 248] width 72 height 15
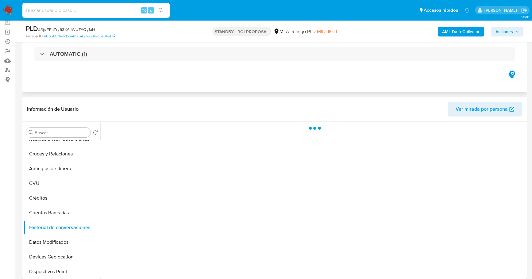
scroll to position [80, 0]
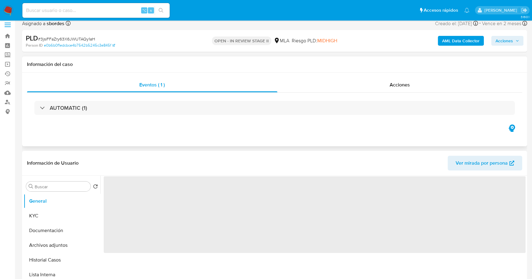
scroll to position [13, 0]
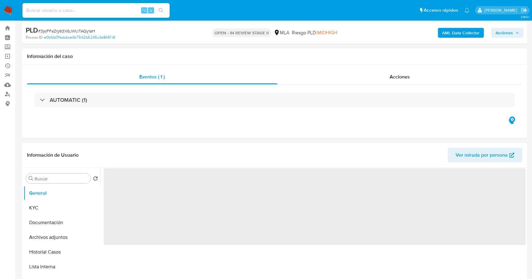
select select "10"
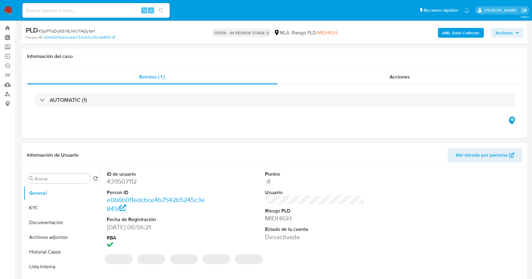
click at [500, 32] on span "Acciones" at bounding box center [503, 33] width 17 height 10
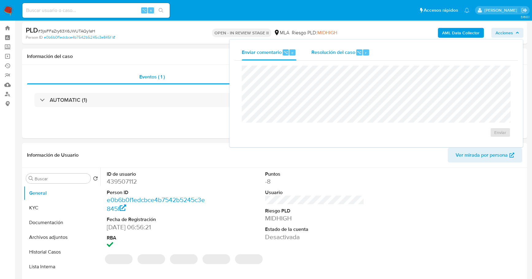
click at [329, 49] on span "Resolución del caso" at bounding box center [333, 52] width 44 height 7
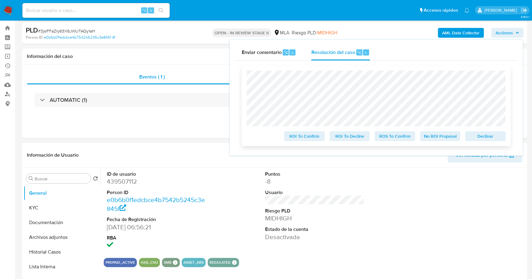
click at [482, 139] on span "Declinar" at bounding box center [485, 136] width 32 height 9
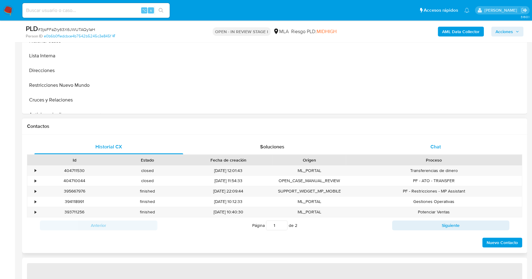
select select "10"
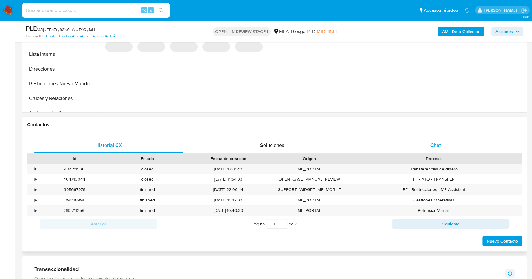
click at [445, 145] on div "Chat" at bounding box center [435, 145] width 149 height 15
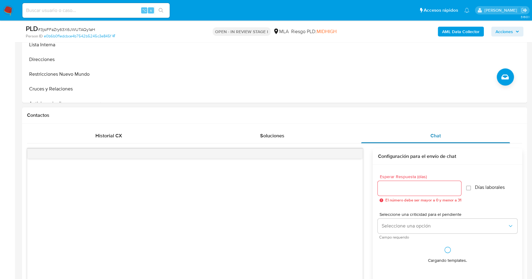
scroll to position [218, 0]
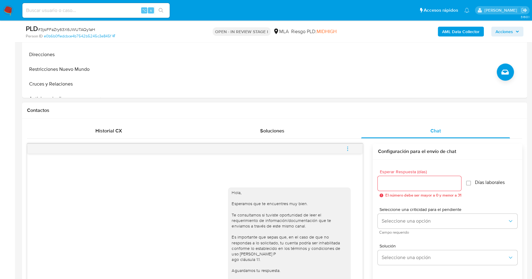
click at [349, 148] on icon "menu-action" at bounding box center [348, 149] width 6 height 6
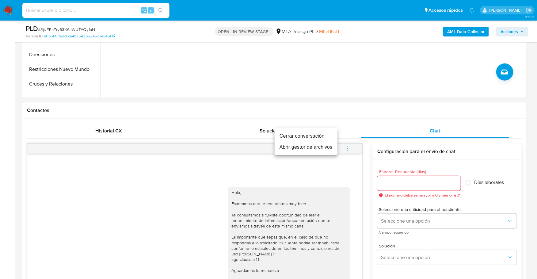
click at [327, 135] on li "Cerrar conversación" at bounding box center [306, 136] width 63 height 11
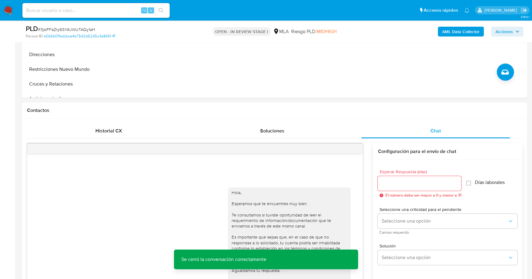
click at [502, 32] on span "Acciones" at bounding box center [503, 32] width 17 height 10
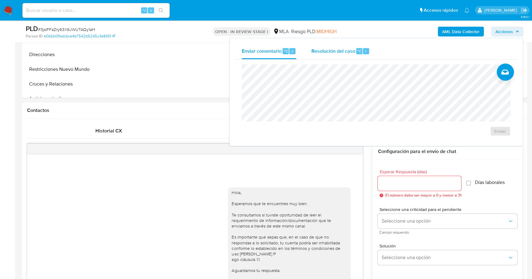
click at [332, 52] on span "Resolución del caso" at bounding box center [333, 50] width 44 height 7
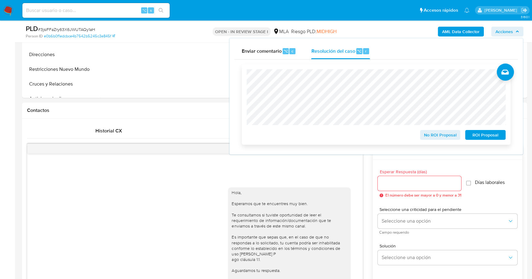
click at [487, 136] on span "ROI Proposal" at bounding box center [485, 135] width 32 height 9
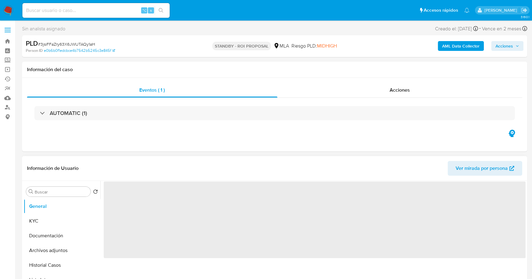
select select "10"
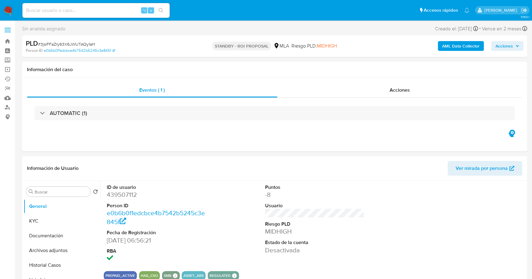
click at [62, 10] on input at bounding box center [95, 10] width 147 height 8
paste input "840025771"
type input "840025771"
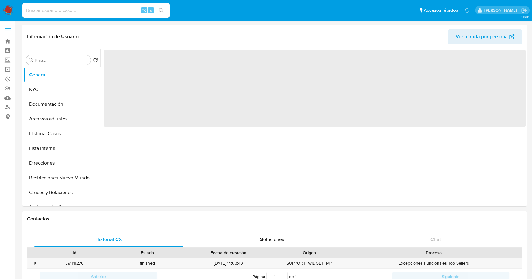
select select "10"
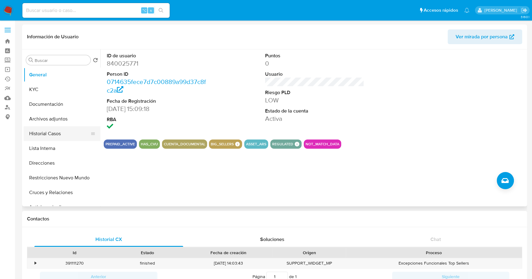
click at [54, 131] on button "Historial Casos" at bounding box center [60, 133] width 72 height 15
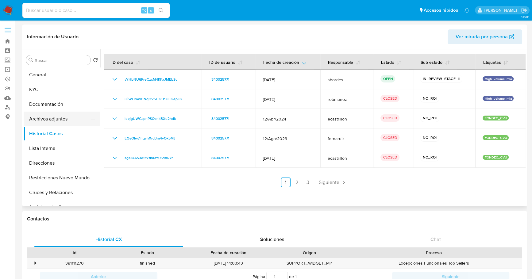
click at [51, 122] on button "Archivos adjuntos" at bounding box center [60, 119] width 72 height 15
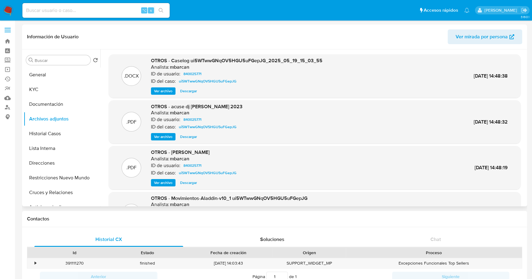
click at [156, 89] on span "Ver archivo" at bounding box center [163, 91] width 18 height 6
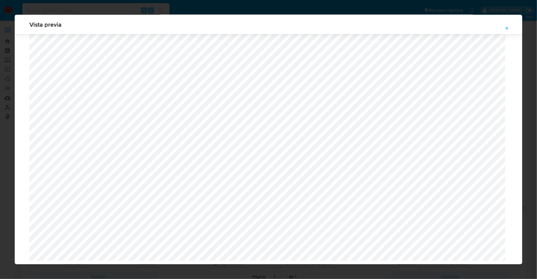
scroll to position [495, 0]
click at [504, 26] on button "Attachment preview" at bounding box center [506, 28] width 13 height 10
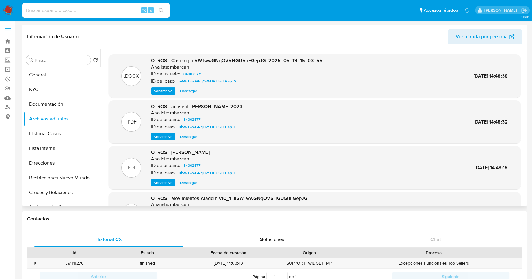
click at [167, 93] on span "Ver archivo" at bounding box center [163, 91] width 18 height 6
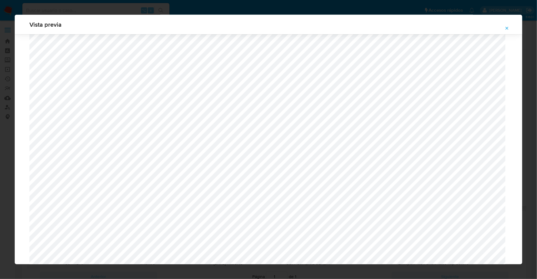
scroll to position [227, 0]
click at [507, 30] on icon "Attachment preview" at bounding box center [507, 28] width 5 height 5
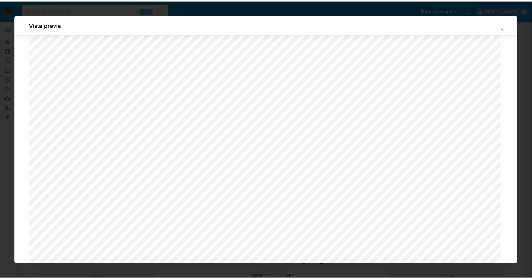
scroll to position [0, 0]
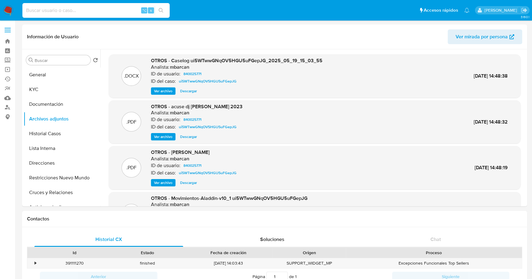
click at [72, 11] on input at bounding box center [95, 10] width 147 height 8
paste input "1108918877"
type input "1108918877"
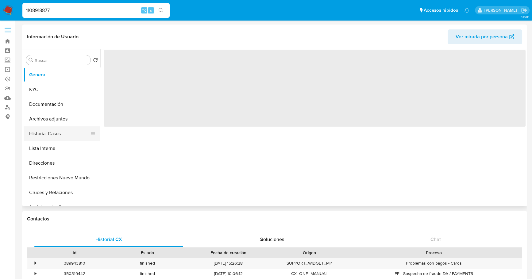
click at [47, 136] on button "Historial Casos" at bounding box center [60, 133] width 72 height 15
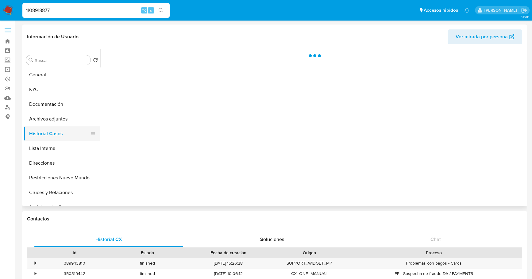
select select "10"
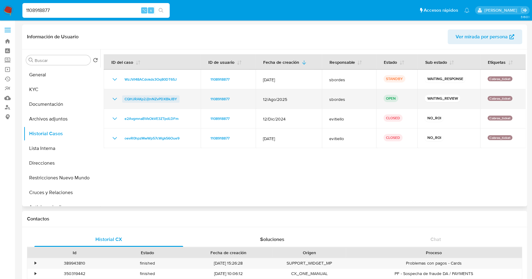
click at [132, 99] on span "CQHJRAKp2JjtnNZvPDXBkJBY" at bounding box center [151, 98] width 52 height 7
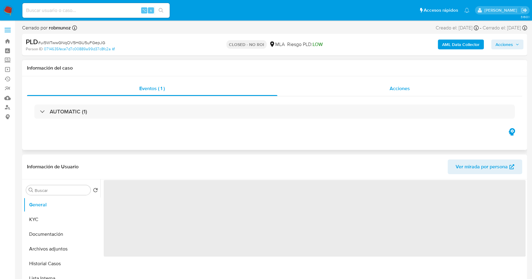
click at [392, 90] on span "Acciones" at bounding box center [399, 88] width 20 height 7
select select "10"
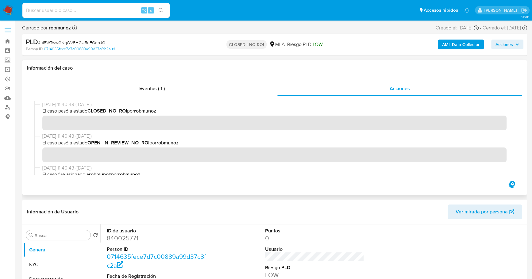
scroll to position [99, 0]
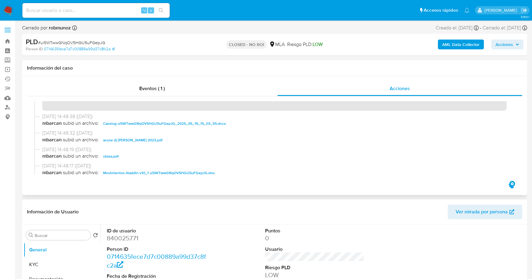
click at [157, 124] on span "Caselog ui5WTwwGNqOV5HGU5uFGepJG_2025_05_19_15_03_55.docx" at bounding box center [164, 123] width 123 height 7
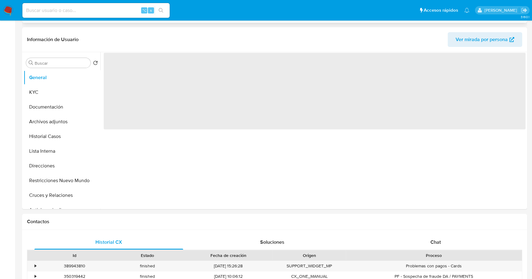
select select "10"
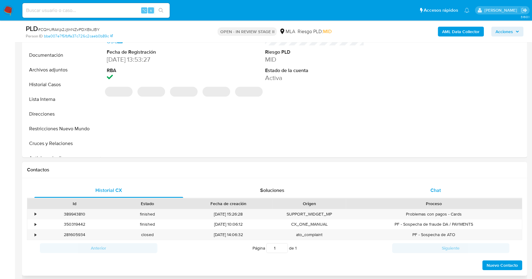
click at [424, 193] on div "Chat" at bounding box center [435, 190] width 149 height 15
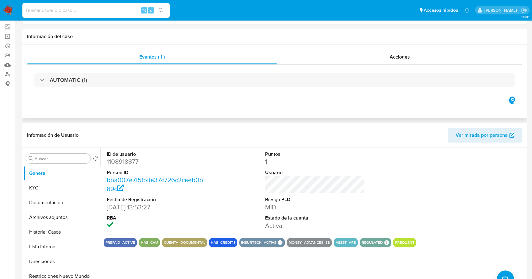
scroll to position [1, 0]
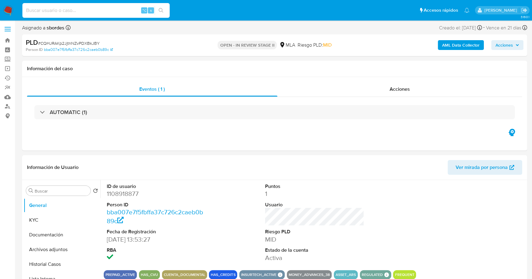
click at [87, 11] on input at bounding box center [95, 10] width 147 height 8
paste input "1108918877"
type input "1108918877"
click at [36, 223] on button "KYC" at bounding box center [60, 220] width 72 height 15
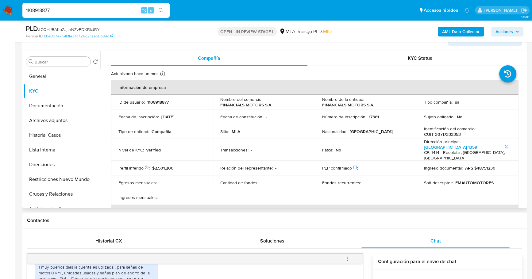
scroll to position [102, 0]
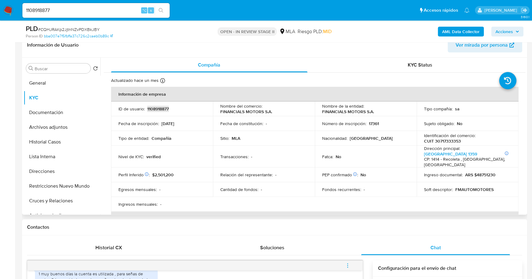
copy p "1108918877"
click at [55, 144] on button "Historial Casos" at bounding box center [60, 142] width 72 height 15
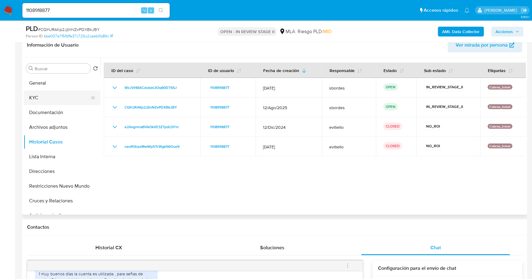
click at [44, 100] on button "KYC" at bounding box center [60, 97] width 72 height 15
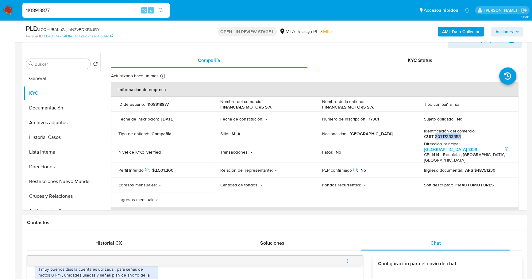
scroll to position [247, 0]
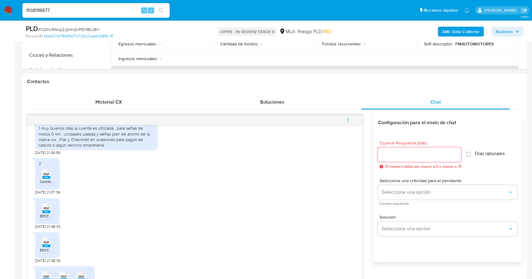
click at [46, 179] on icon "PDF" at bounding box center [46, 174] width 8 height 11
click at [44, 213] on rect at bounding box center [46, 211] width 8 height 3
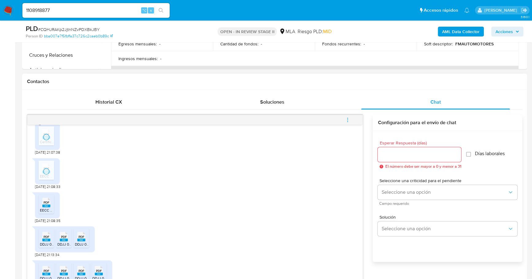
scroll to position [356, 0]
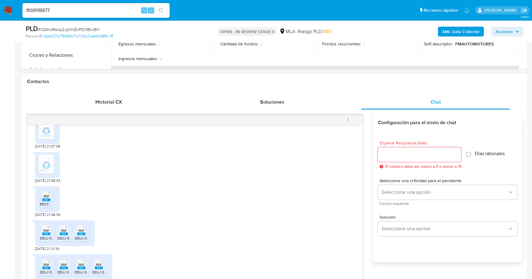
click at [42, 207] on span "EECC FM 2024 nueva .pdf" at bounding box center [61, 203] width 43 height 5
click at [43, 235] on rect at bounding box center [46, 233] width 8 height 3
click at [62, 236] on icon "PDF" at bounding box center [64, 230] width 8 height 11
click at [82, 235] on rect at bounding box center [81, 233] width 8 height 3
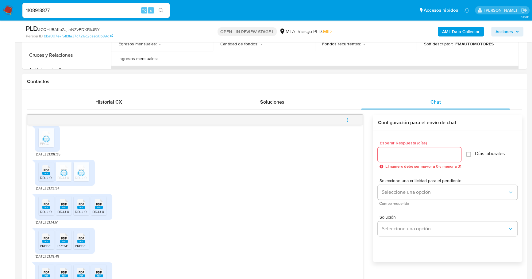
click at [43, 209] on rect at bounding box center [46, 207] width 8 height 3
click at [66, 214] on span "DDJJ 05-2025 nueva .pdf" at bounding box center [78, 211] width 42 height 5
click at [82, 214] on span "DDJJ 06-2025 nueva .pdf" at bounding box center [96, 211] width 42 height 5
click at [101, 214] on span "DDJJ 07-2025 nueva .pdf" at bounding box center [112, 211] width 41 height 5
click at [43, 243] on rect at bounding box center [46, 241] width 8 height 3
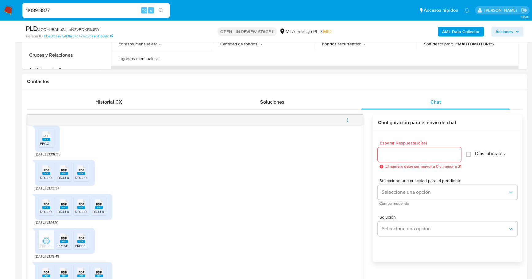
click at [61, 248] on span "PRESENTACION 03-2025 nueva .pdf" at bounding box center [87, 245] width 60 height 5
click at [77, 248] on span "PRESENTACION 01-2025 nueva .pdf" at bounding box center [104, 245] width 59 height 5
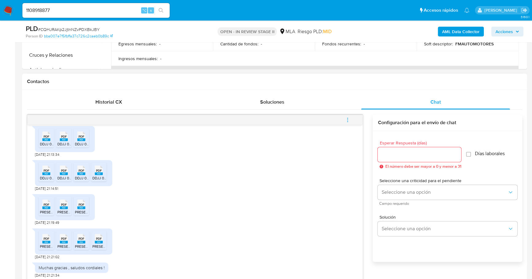
scroll to position [462, 0]
click at [46, 238] on span "PDF" at bounding box center [47, 239] width 6 height 4
click at [60, 243] on li "PDF PDF PRESENTACION 06-2025 nueva .pdf" at bounding box center [63, 240] width 15 height 19
click at [85, 243] on icon "PDF" at bounding box center [81, 238] width 8 height 11
click at [98, 242] on rect at bounding box center [99, 242] width 8 height 3
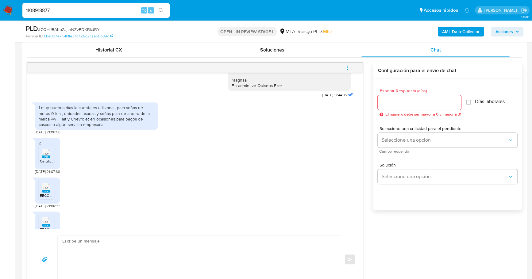
scroll to position [251, 0]
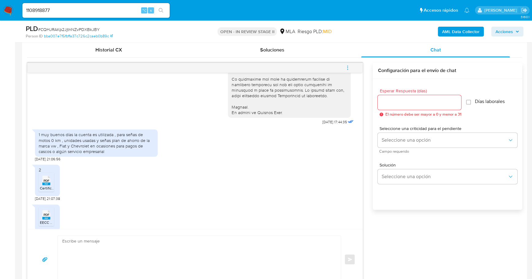
click at [44, 146] on div "1 muy buenos días la cuenta es utilizada , para señas de motos 0 km , unidades …" at bounding box center [96, 143] width 115 height 22
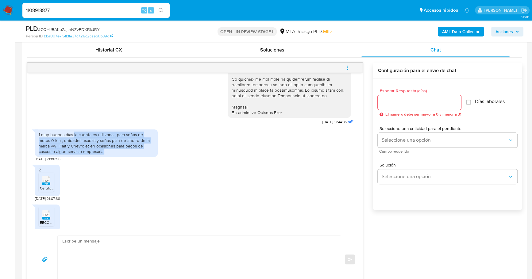
drag, startPoint x: 73, startPoint y: 145, endPoint x: 105, endPoint y: 164, distance: 36.8
click at [105, 154] on div "1 muy buenos días la cuenta es utilizada , para señas de motos 0 km , unidades …" at bounding box center [96, 143] width 115 height 22
copy div "la cuenta es utilizada , para señas de motos 0 km , unidades usadas y señas pla…"
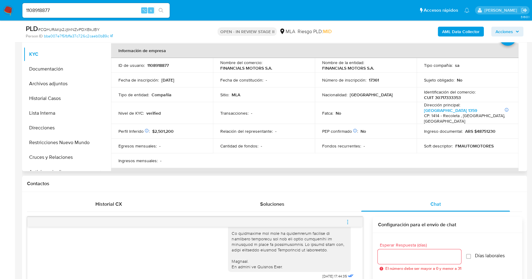
scroll to position [144, 0]
drag, startPoint x: 320, startPoint y: 67, endPoint x: 374, endPoint y: 70, distance: 53.1
click at [374, 70] on td "Nombre de la entidad : FINANCIALS MOTORS S.A." at bounding box center [366, 66] width 102 height 15
copy p "FINANCIALS MOTORS S.A."
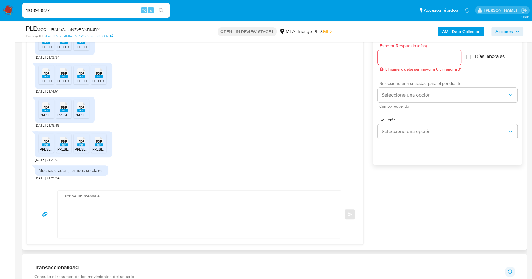
scroll to position [299, 0]
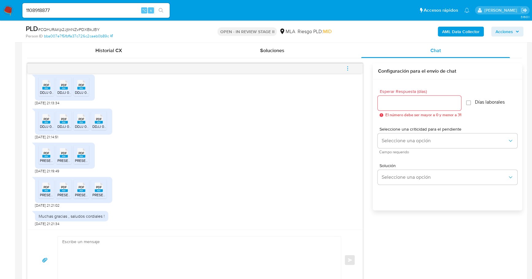
click at [149, 249] on textarea at bounding box center [197, 259] width 271 height 47
paste textarea "Hola, ¡Muchas gracias por tu respuesta! Confirmamos la recepción de la document…"
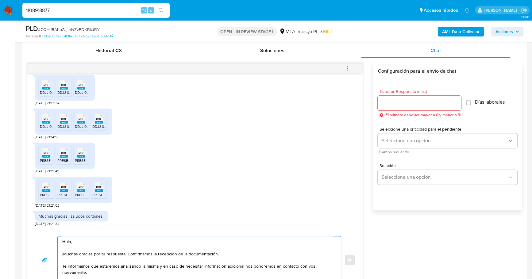
scroll to position [312, 0]
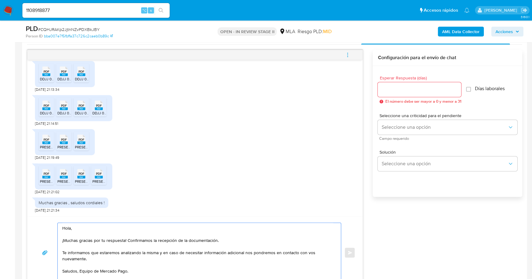
type textarea "Hola, ¡Muchas gracias por tu respuesta! Confirmamos la recepción de la document…"
click at [398, 82] on div at bounding box center [419, 89] width 83 height 15
click at [405, 93] on div at bounding box center [419, 89] width 83 height 15
click at [405, 89] on input "Esperar Respuesta (días)" at bounding box center [419, 90] width 83 height 8
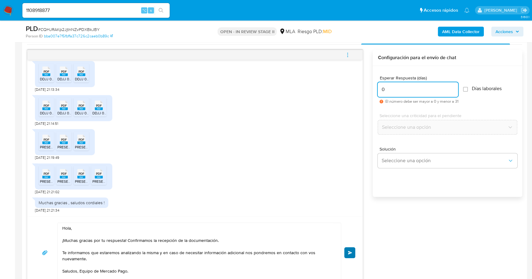
type input "0"
click at [347, 252] on button "Enviar" at bounding box center [349, 252] width 11 height 11
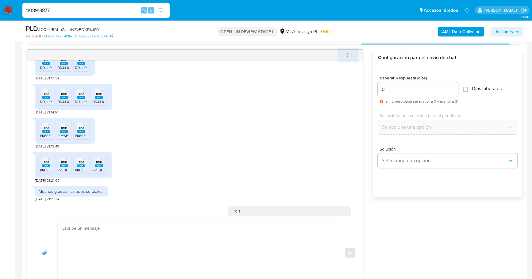
scroll to position [535, 0]
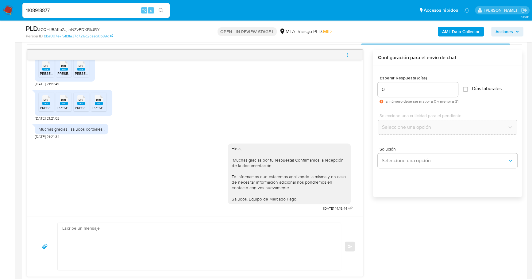
click at [347, 52] on icon "menu-action" at bounding box center [348, 55] width 6 height 6
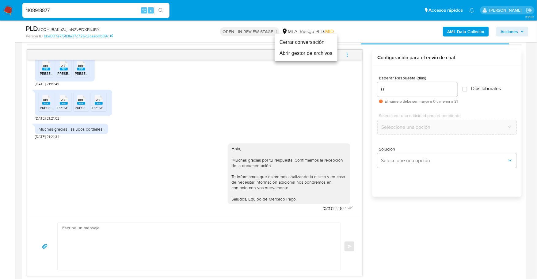
click at [304, 45] on li "Cerrar conversación" at bounding box center [306, 42] width 63 height 11
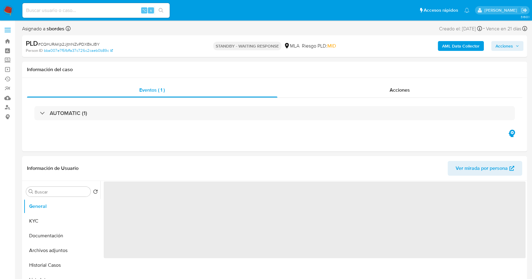
select select "10"
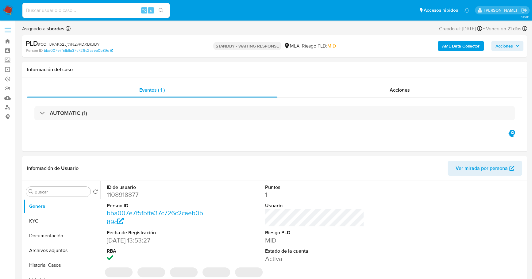
select select "10"
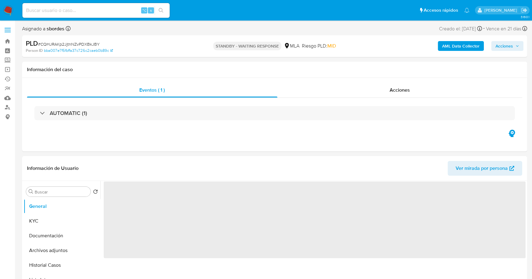
select select "10"
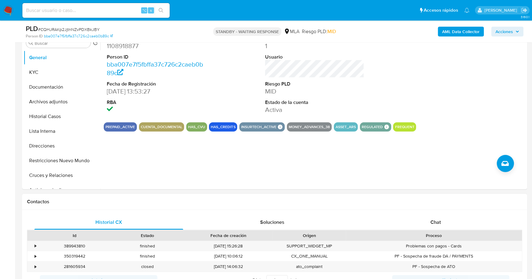
scroll to position [215, 0]
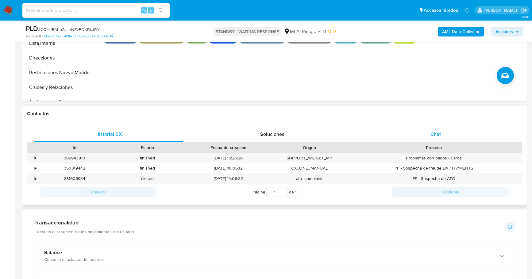
click at [427, 128] on div "Chat" at bounding box center [435, 134] width 149 height 15
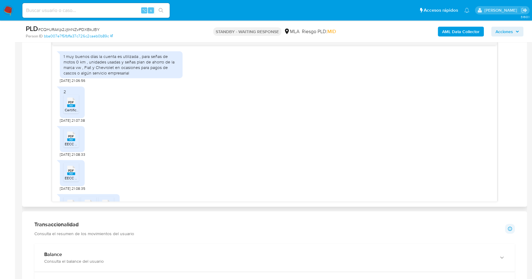
scroll to position [221, 0]
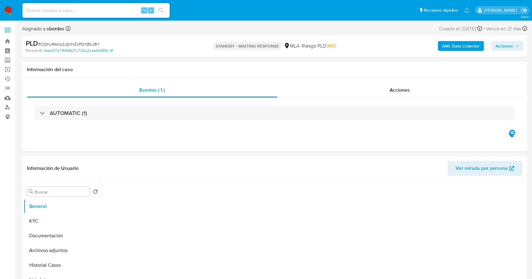
select select "10"
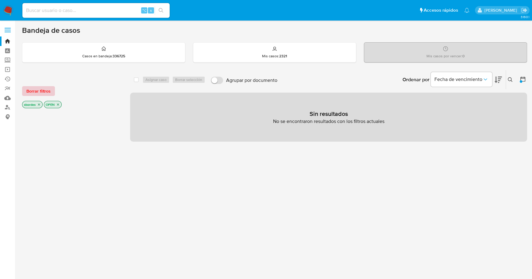
click at [44, 93] on span "Borrar filtros" at bounding box center [38, 91] width 24 height 9
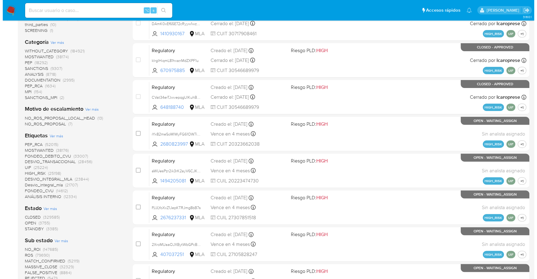
scroll to position [84, 0]
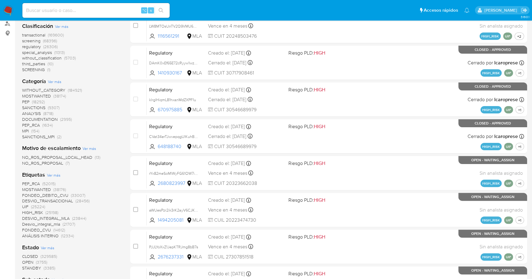
click at [58, 173] on span "Ver más" at bounding box center [53, 175] width 13 height 6
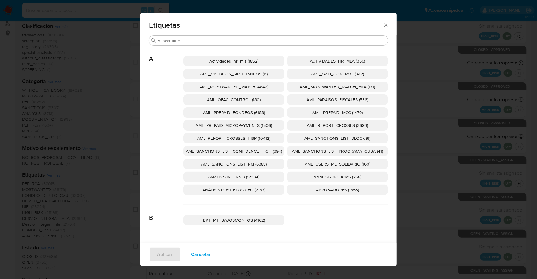
click at [242, 150] on span "AML_SANCTIONS_LIST_CONFIDENCE_HIGH (394)" at bounding box center [234, 151] width 96 height 6
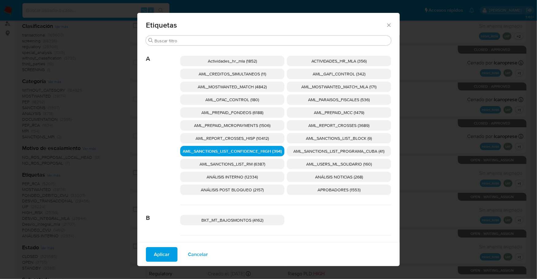
click at [334, 151] on span "AML_SANCTIONS_LIST_PROGRAMA_CUBA (41)" at bounding box center [339, 151] width 91 height 6
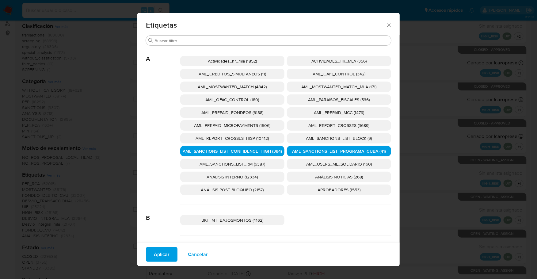
click at [240, 100] on span "AML_OFAC_CONTROL (180)" at bounding box center [233, 100] width 54 height 6
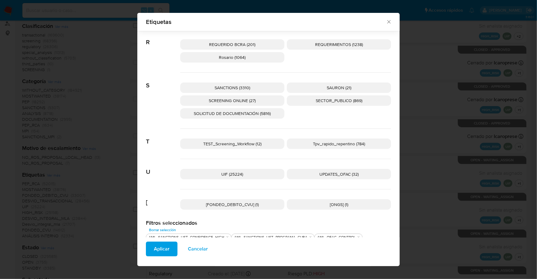
scroll to position [949, 0]
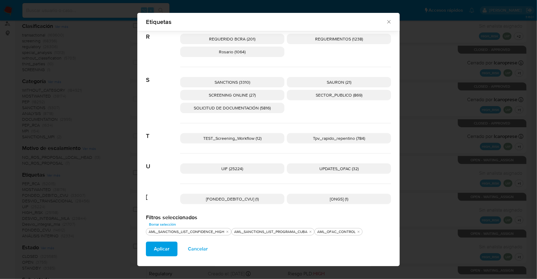
click at [339, 169] on span "UPDATES_OFAC (32)" at bounding box center [339, 169] width 39 height 6
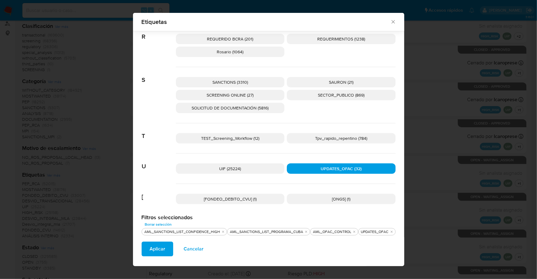
click at [249, 80] on p "SANCTIONS (3310)" at bounding box center [230, 82] width 109 height 10
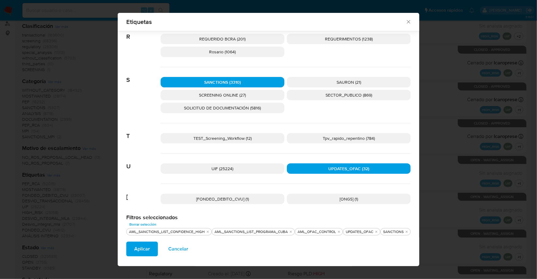
click at [229, 93] on span "SCREENING ONLINE (27)" at bounding box center [222, 95] width 47 height 6
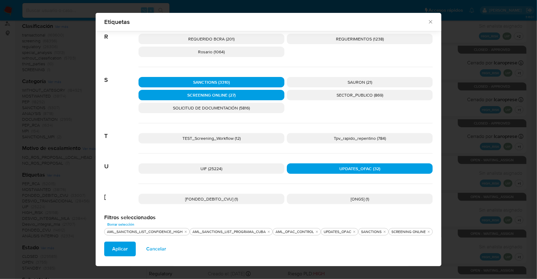
click at [122, 242] on span "Aplicar" at bounding box center [120, 248] width 16 height 13
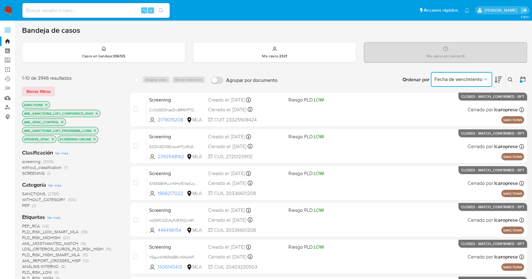
click at [486, 79] on icon "Ordenar por" at bounding box center [485, 79] width 6 height 6
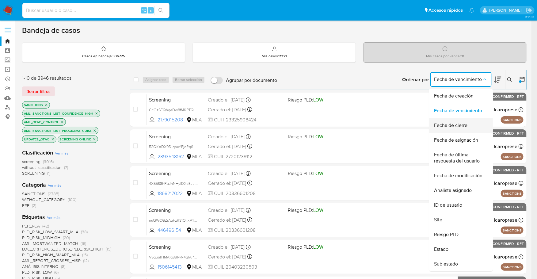
drag, startPoint x: 468, startPoint y: 95, endPoint x: 466, endPoint y: 128, distance: 32.6
click at [467, 130] on ul "Fecha de creación Fecha de vencimiento Fecha de cierre Fecha de asignación Fech…" at bounding box center [461, 180] width 64 height 183
click at [466, 128] on span "Fecha de cierre" at bounding box center [450, 125] width 33 height 6
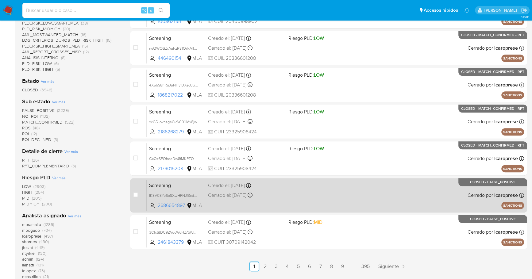
scroll to position [209, 0]
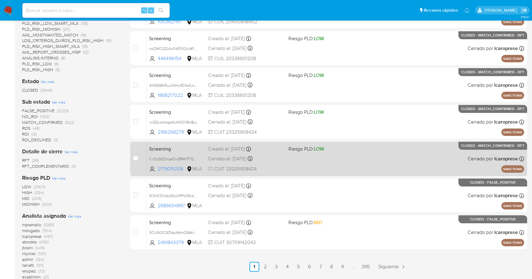
click at [345, 152] on div "Screening CcOzSEQhqeDw8fMKPTQWJy31 2179015208 MLA Riesgo PLD: LOW Creado el: 15…" at bounding box center [335, 158] width 377 height 31
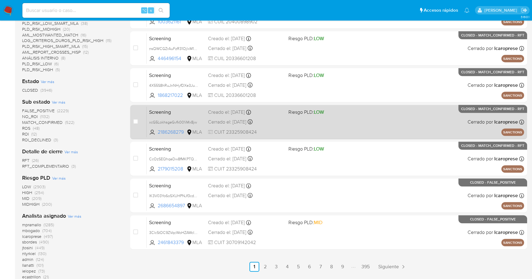
click at [366, 116] on div "Screening xcG5LokhsgeGvfk001iMx8jw 2186268279 MLA Riesgo PLD: LOW Creado el: 15…" at bounding box center [335, 121] width 377 height 31
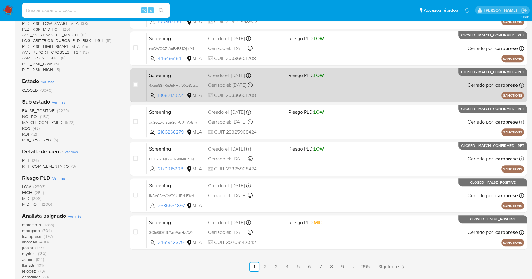
click at [292, 83] on div "Screening 4X55S8hRuJnNHyfDXe3JuIPK 1868217022 MLA Riesgo PLD: LOW Creado el: 15…" at bounding box center [335, 85] width 377 height 31
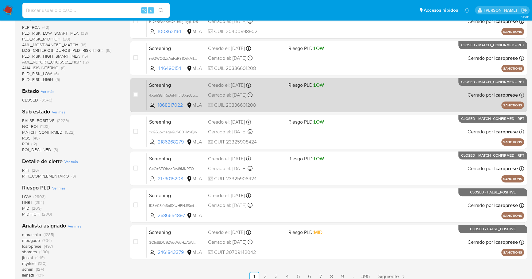
scroll to position [154, 0]
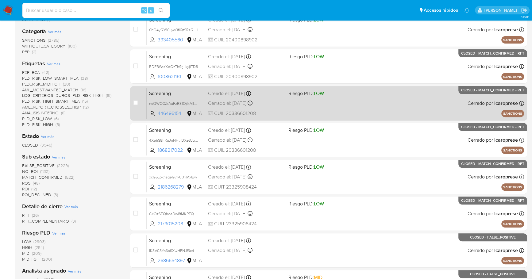
click at [330, 106] on div "Screening nsQWCGZrAuFzR31OjlxM1C2V 446496154 MLA Riesgo PLD: LOW Creado el: 15/…" at bounding box center [335, 103] width 377 height 31
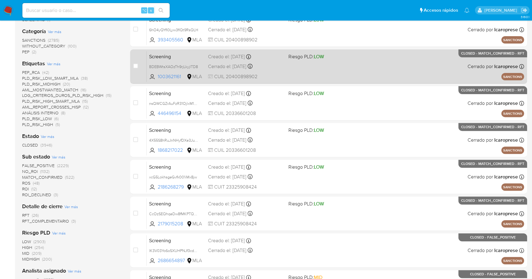
click at [316, 74] on div "Screening BDEBWtsXAOzTh9rjLkyjlTD8 1003621161 MLA Riesgo PLD: LOW Creado el: 15…" at bounding box center [335, 66] width 377 height 31
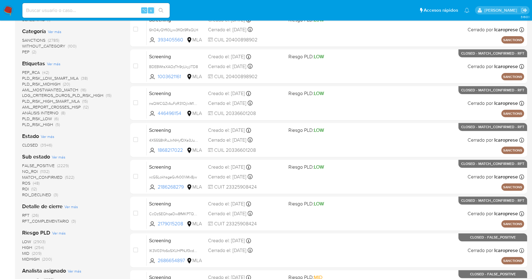
click at [11, 8] on img at bounding box center [8, 10] width 10 height 10
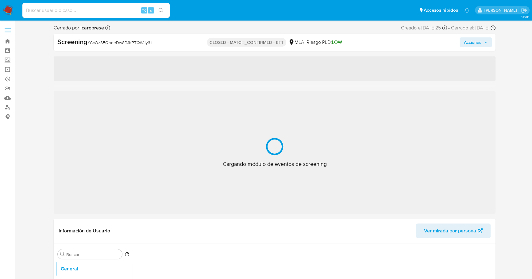
select select "10"
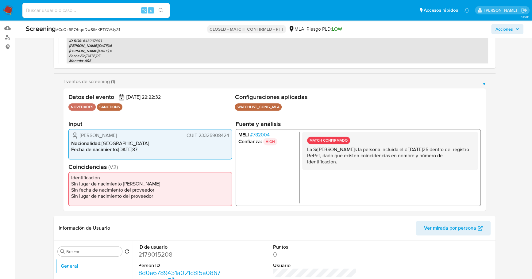
scroll to position [158, 0]
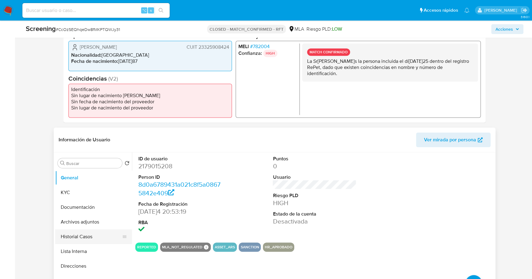
click at [83, 234] on button "Historial Casos" at bounding box center [91, 236] width 72 height 15
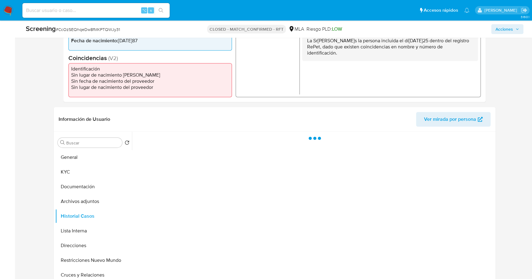
scroll to position [222, 0]
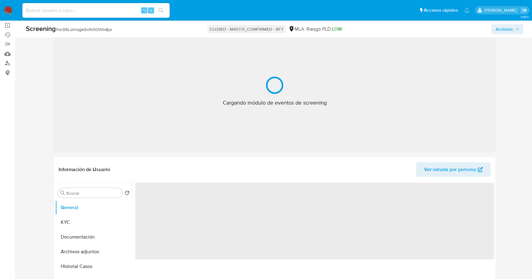
scroll to position [139, 0]
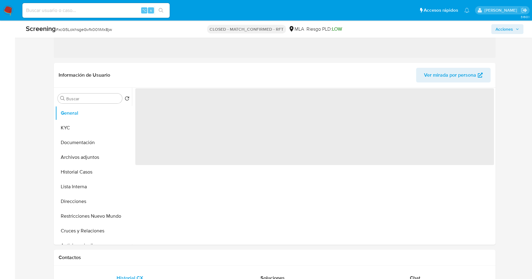
select select "10"
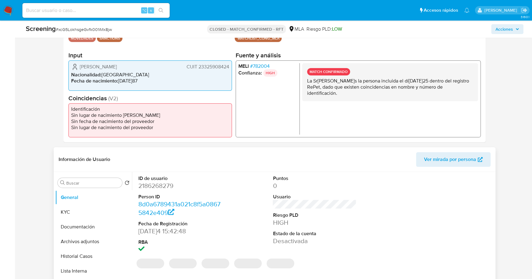
click at [81, 176] on div "Buscar Volver al orden por defecto General KYC Documentación Archivos adjuntos …" at bounding box center [93, 251] width 77 height 156
click at [75, 254] on button "Historial Casos" at bounding box center [91, 256] width 72 height 15
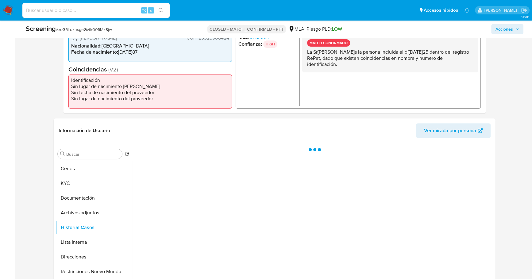
scroll to position [263, 0]
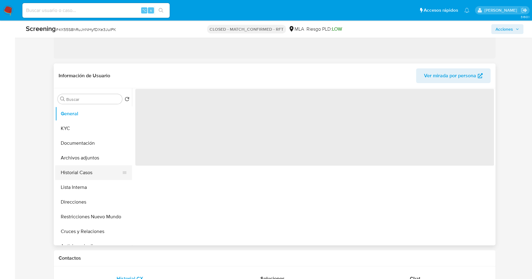
scroll to position [155, 0]
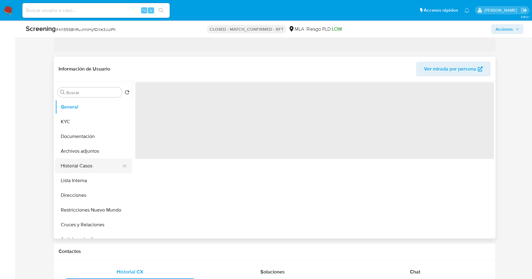
select select "10"
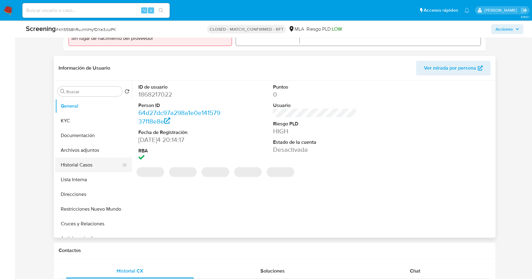
click at [88, 161] on button "Historial Casos" at bounding box center [91, 165] width 72 height 15
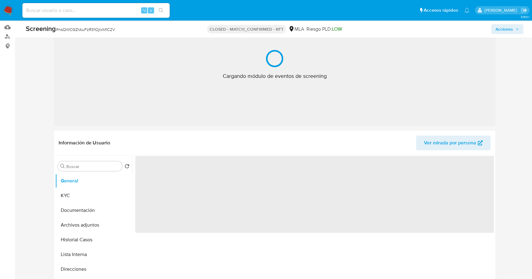
select select "10"
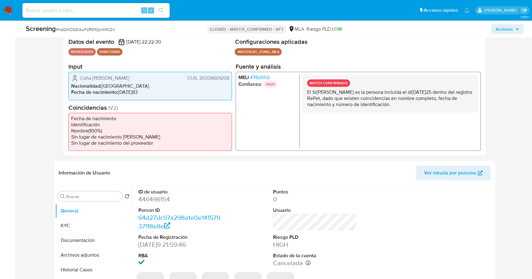
scroll to position [224, 0]
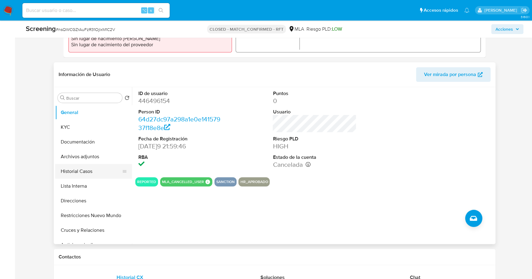
click at [81, 165] on button "Historial Casos" at bounding box center [91, 171] width 72 height 15
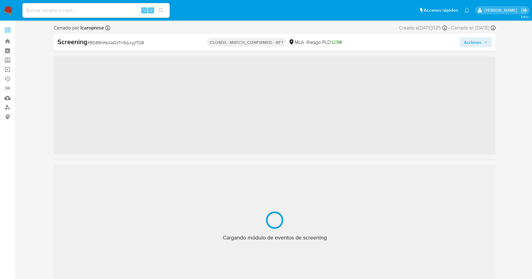
select select "10"
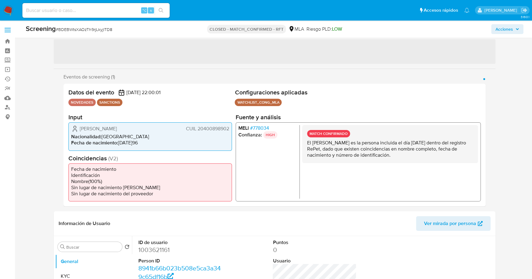
scroll to position [125, 0]
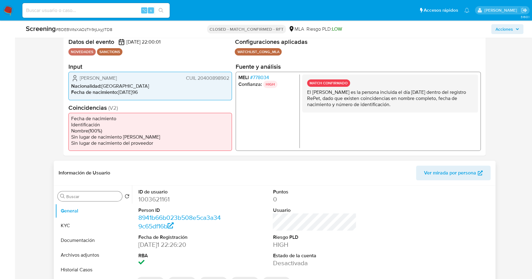
click at [87, 197] on input "Buscar" at bounding box center [92, 197] width 53 height 6
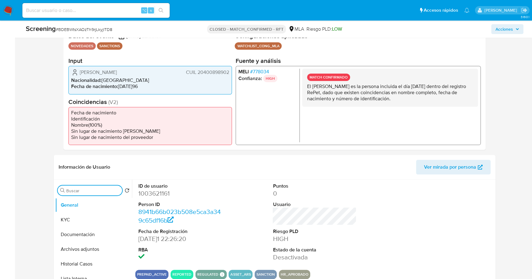
scroll to position [140, 0]
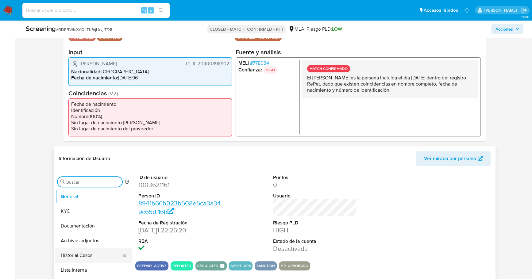
click at [78, 257] on button "Historial Casos" at bounding box center [91, 255] width 72 height 15
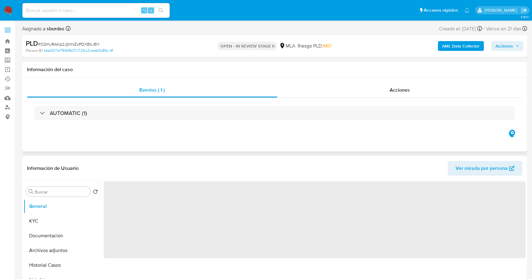
select select "10"
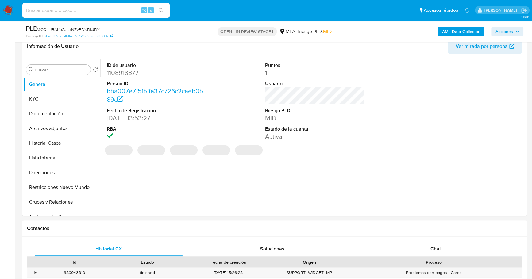
scroll to position [151, 0]
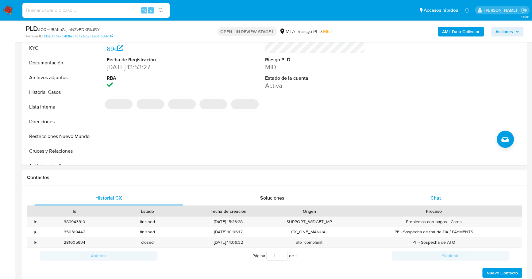
click at [432, 191] on div "Chat" at bounding box center [435, 198] width 149 height 15
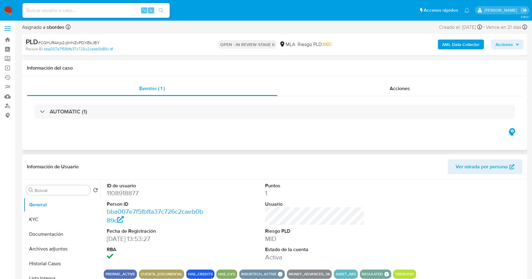
scroll to position [59, 0]
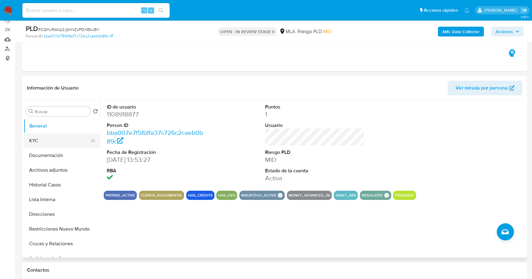
click at [46, 142] on button "KYC" at bounding box center [60, 140] width 72 height 15
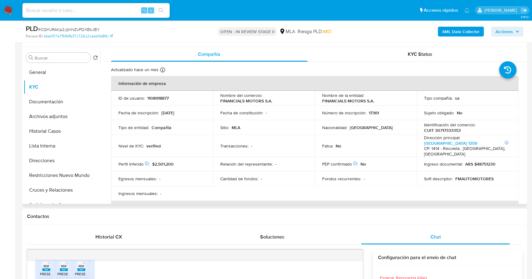
scroll to position [40, 0]
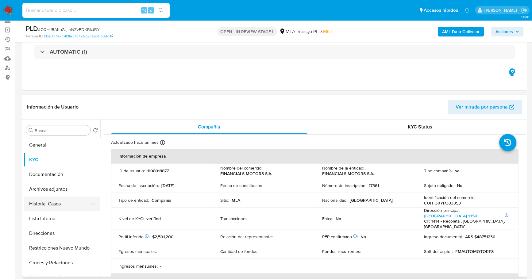
click at [49, 204] on button "Historial Casos" at bounding box center [60, 204] width 72 height 15
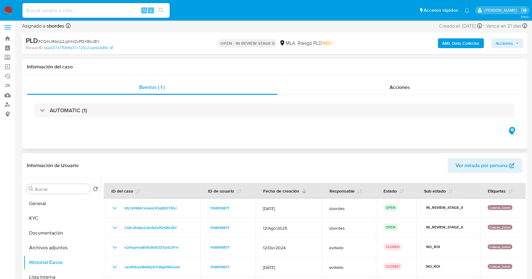
scroll to position [0, 0]
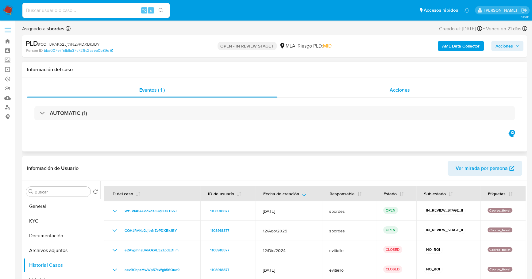
click at [392, 89] on span "Acciones" at bounding box center [399, 89] width 20 height 7
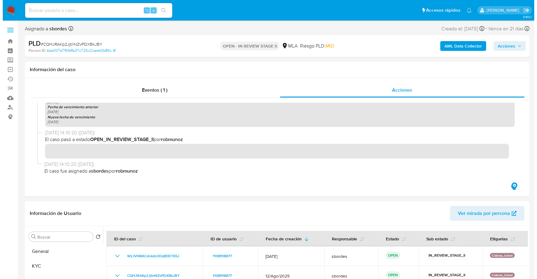
scroll to position [446, 0]
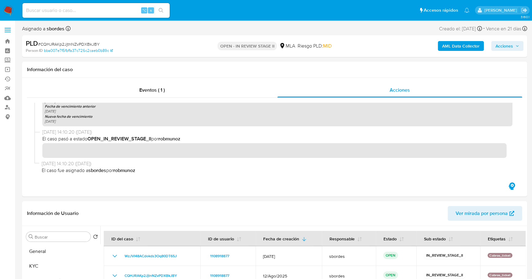
click at [456, 46] on b "AML Data Collector" at bounding box center [460, 46] width 37 height 10
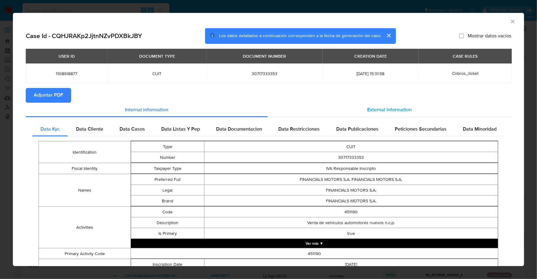
click at [391, 108] on span "External information" at bounding box center [390, 109] width 44 height 7
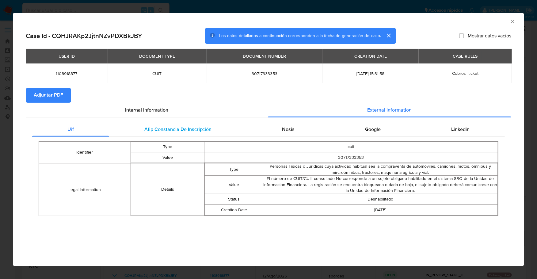
click at [197, 125] on div "Afip Constancia De Inscripción" at bounding box center [178, 129] width 138 height 15
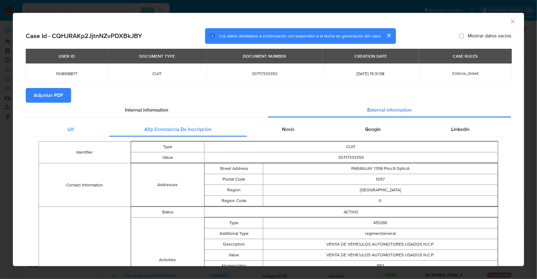
click at [100, 126] on div "Uif" at bounding box center [70, 129] width 77 height 15
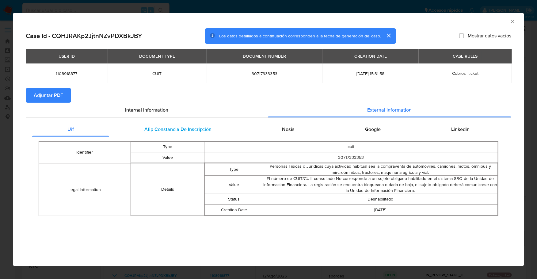
click at [156, 127] on span "Afip Constancia De Inscripción" at bounding box center [177, 129] width 67 height 7
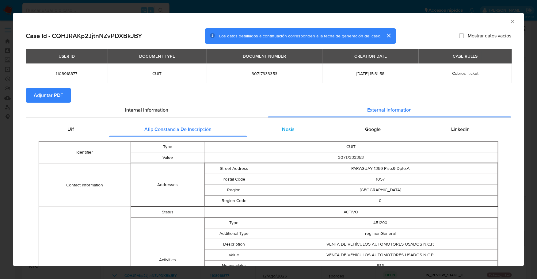
click at [285, 127] on span "Nosis" at bounding box center [288, 129] width 13 height 7
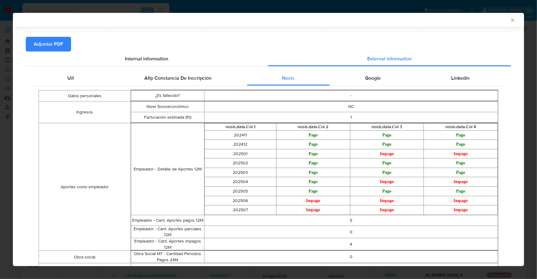
scroll to position [78, 0]
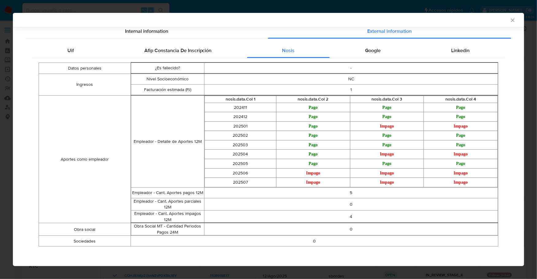
click at [366, 83] on td "NC" at bounding box center [352, 79] width 294 height 11
click at [371, 52] on span "Google" at bounding box center [373, 50] width 16 height 7
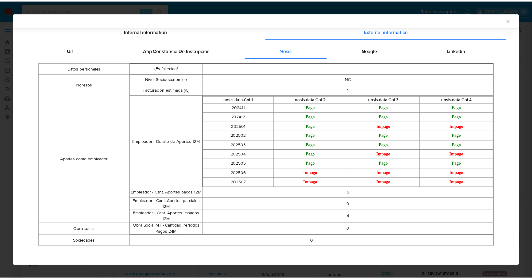
scroll to position [0, 0]
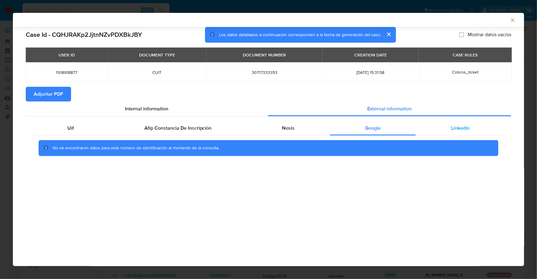
click at [468, 125] on span "Linkedin" at bounding box center [460, 128] width 18 height 7
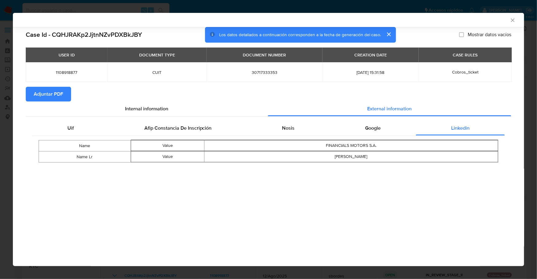
click at [44, 94] on span "Adjuntar PDF" at bounding box center [48, 93] width 29 height 13
click at [512, 20] on icon "Cerrar ventana" at bounding box center [513, 20] width 6 height 6
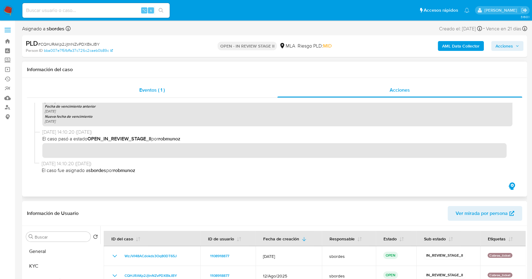
click at [167, 86] on div "Eventos ( 1 )" at bounding box center [152, 90] width 250 height 15
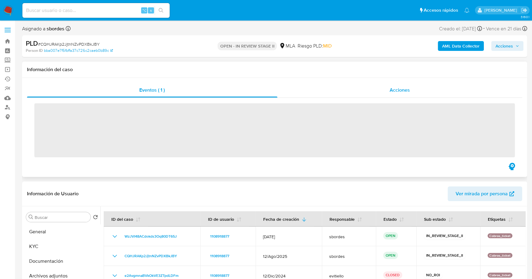
click at [375, 87] on div "Acciones" at bounding box center [399, 90] width 245 height 15
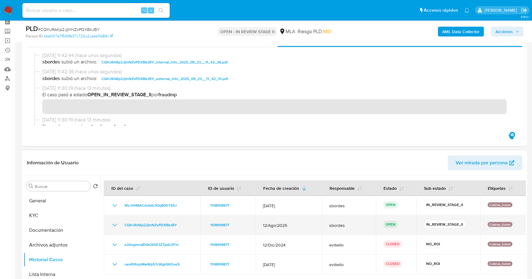
scroll to position [62, 0]
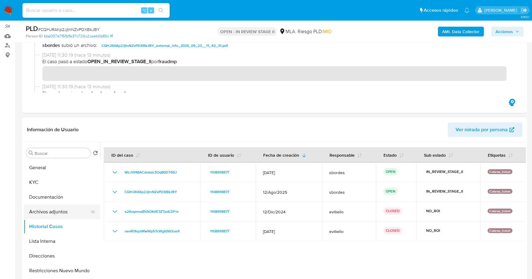
click at [45, 209] on button "Archivos adjuntos" at bounding box center [60, 212] width 72 height 15
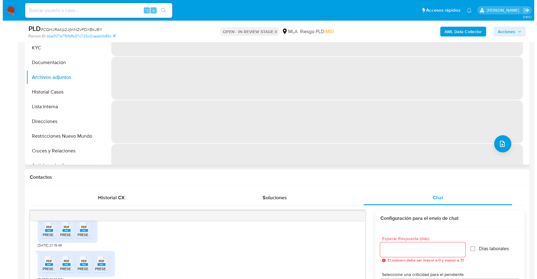
scroll to position [183, 0]
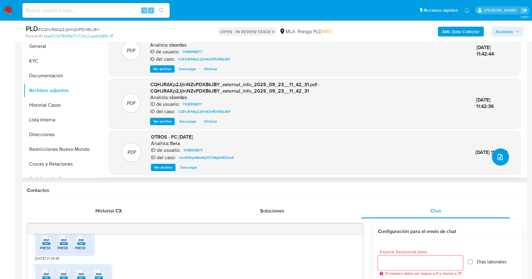
click at [500, 156] on icon "upload-file" at bounding box center [499, 157] width 5 height 6
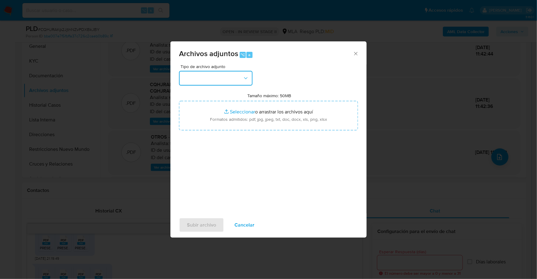
click at [206, 81] on button "button" at bounding box center [216, 78] width 74 height 15
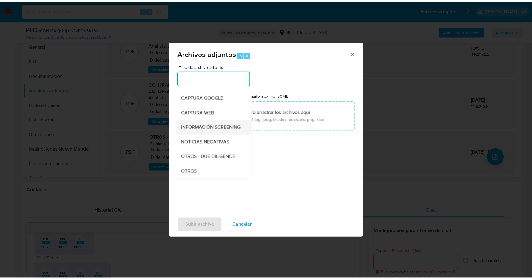
scroll to position [46, 0]
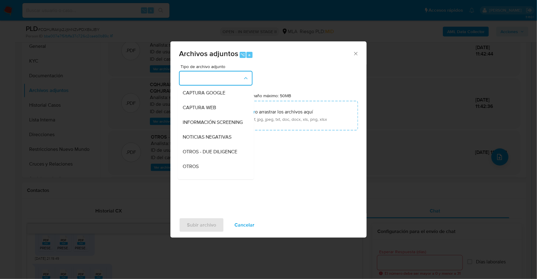
drag, startPoint x: 196, startPoint y: 171, endPoint x: 199, endPoint y: 168, distance: 3.7
click at [196, 170] on span "OTROS" at bounding box center [191, 166] width 16 height 6
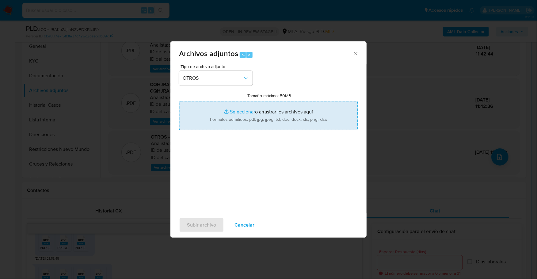
click at [248, 107] on input "Tamaño máximo: 50MB Seleccionar archivos" at bounding box center [268, 115] width 179 height 29
type input "C:\fakepath\Caselog CQHJRAKp2JjtnNZvPDXBkJBY_2025_09_19_11_50_27.docx"
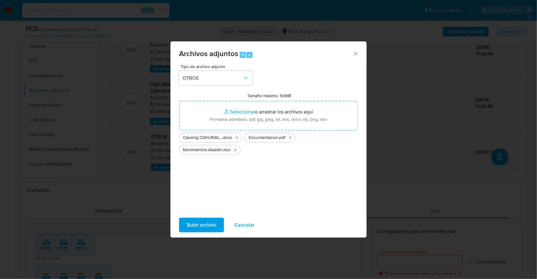
click at [199, 227] on span "Subir archivo" at bounding box center [201, 224] width 29 height 13
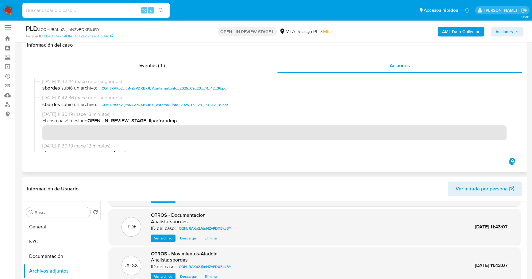
scroll to position [0, 0]
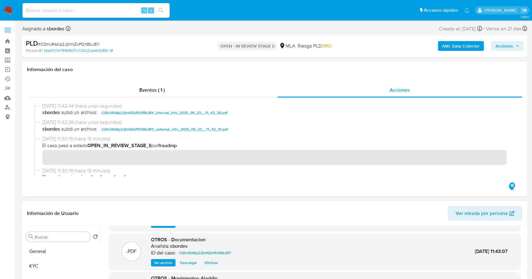
click at [504, 44] on span "Acciones" at bounding box center [503, 46] width 17 height 10
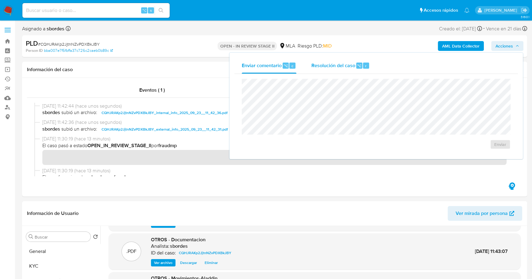
click at [346, 64] on span "Resolución del caso" at bounding box center [333, 65] width 44 height 7
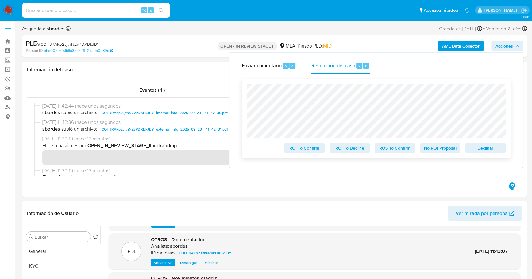
click at [437, 148] on span "No ROI Proposal" at bounding box center [440, 148] width 32 height 9
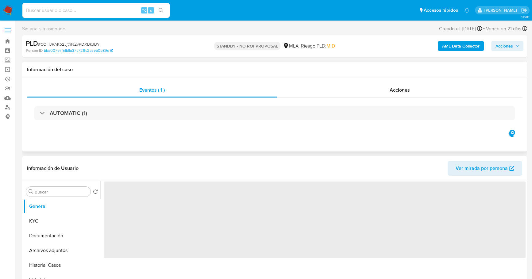
select select "10"
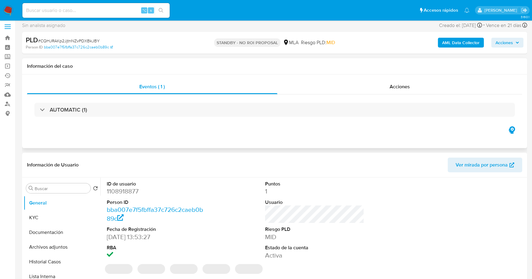
scroll to position [13, 0]
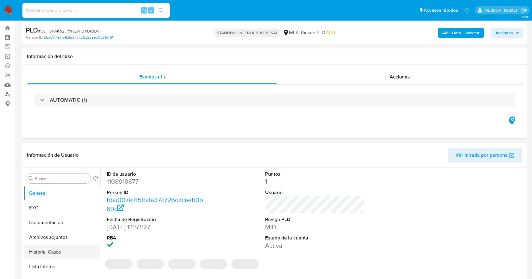
click at [49, 250] on button "Historial Casos" at bounding box center [60, 252] width 72 height 15
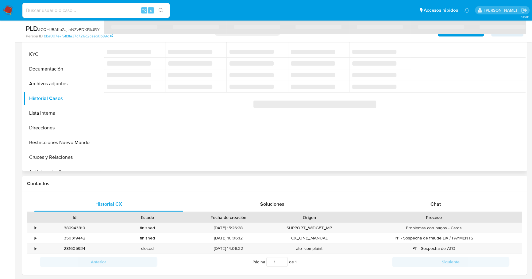
scroll to position [87, 0]
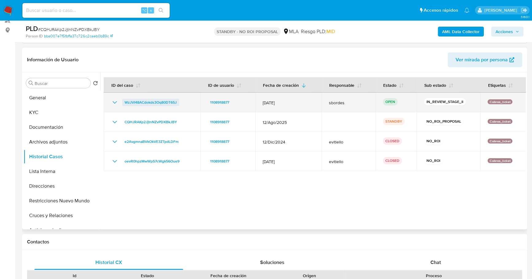
click at [145, 101] on span "WzJVI48ACdokds3Oq80DT65J" at bounding box center [151, 102] width 52 height 7
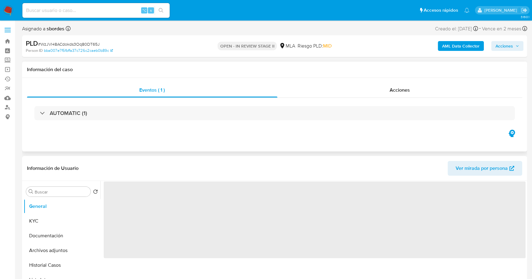
select select "10"
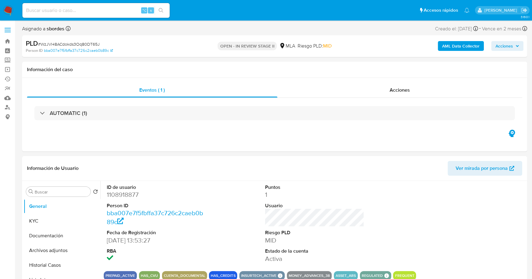
click at [506, 48] on span "Acciones" at bounding box center [503, 46] width 17 height 10
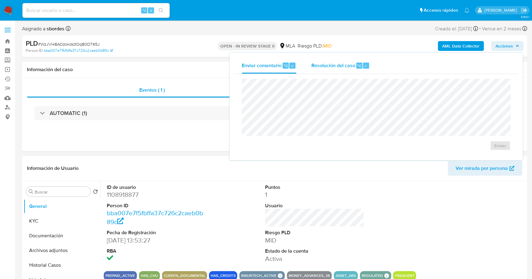
click at [354, 63] on span "Resolución del caso" at bounding box center [333, 65] width 44 height 7
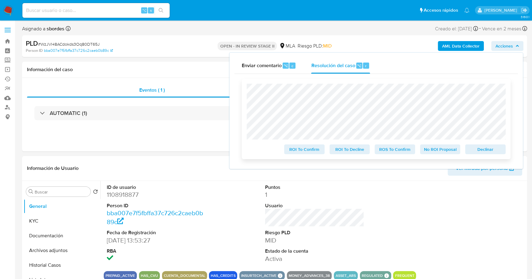
click at [436, 148] on span "No ROI Proposal" at bounding box center [440, 149] width 32 height 9
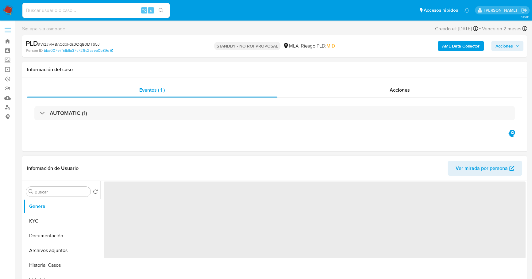
select select "10"
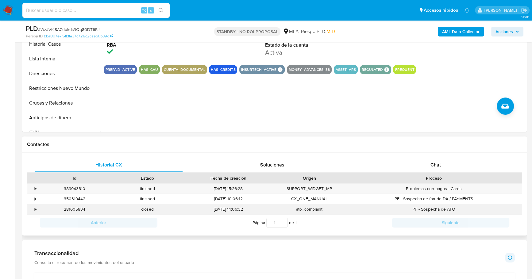
scroll to position [204, 0]
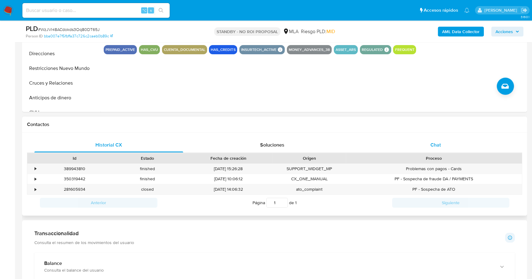
click at [440, 142] on span "Chat" at bounding box center [435, 144] width 10 height 7
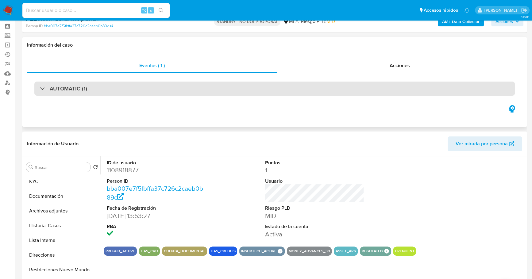
scroll to position [0, 0]
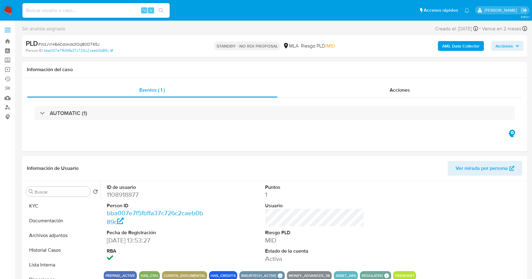
click at [6, 10] on img at bounding box center [8, 10] width 10 height 10
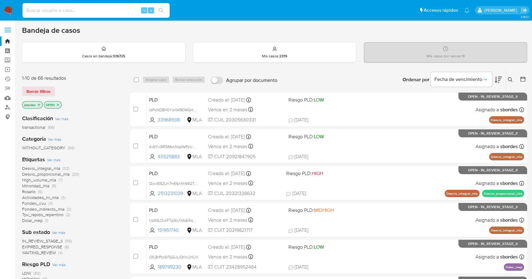
click at [38, 105] on icon "close-filter" at bounding box center [39, 105] width 2 height 2
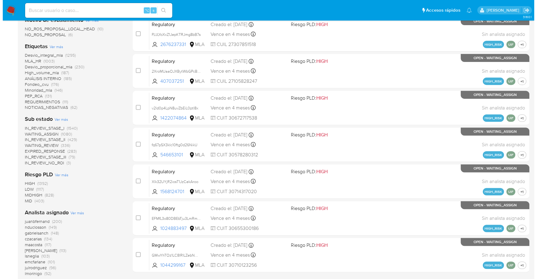
scroll to position [259, 0]
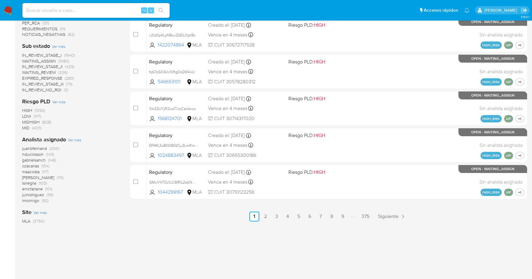
click at [75, 140] on span "Ver más" at bounding box center [74, 140] width 13 height 6
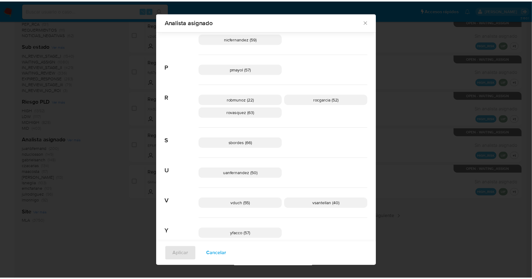
scroll to position [429, 0]
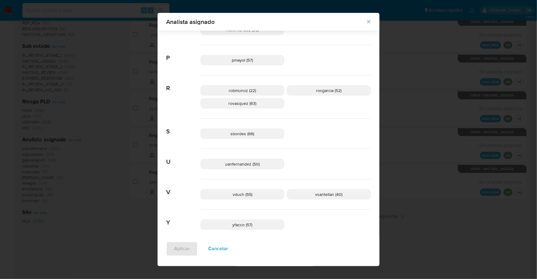
click at [367, 21] on icon "Cerrar" at bounding box center [369, 22] width 6 height 6
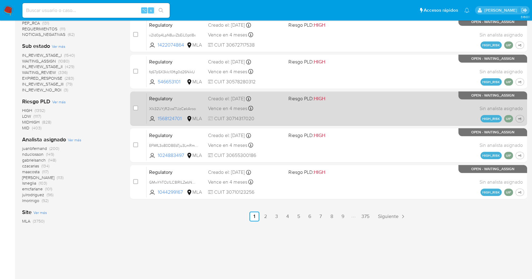
scroll to position [0, 0]
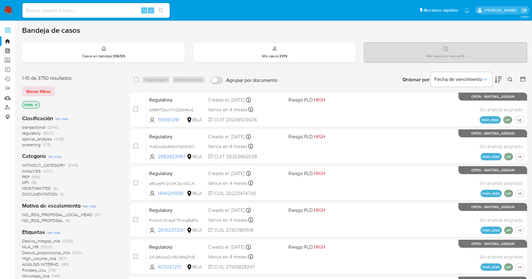
click at [520, 79] on icon at bounding box center [523, 79] width 6 height 6
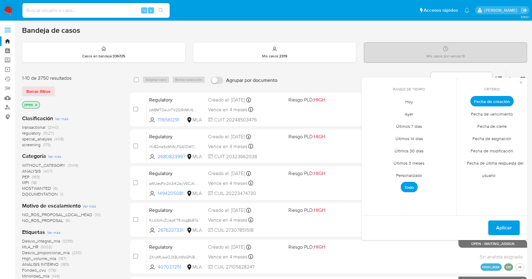
click at [401, 174] on span "Personalizado" at bounding box center [408, 175] width 39 height 13
click at [369, 111] on icon "Mes anterior" at bounding box center [370, 112] width 7 height 7
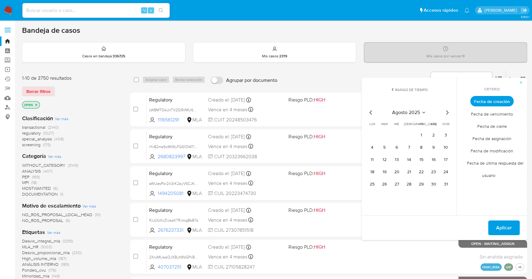
click at [369, 111] on icon "Mes anterior" at bounding box center [370, 112] width 7 height 7
click at [383, 135] on button "1" at bounding box center [384, 135] width 10 height 10
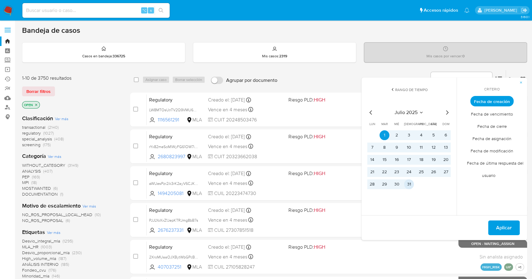
click at [408, 185] on button "31" at bounding box center [409, 184] width 10 height 10
click at [492, 225] on button "Aplicar" at bounding box center [504, 227] width 32 height 15
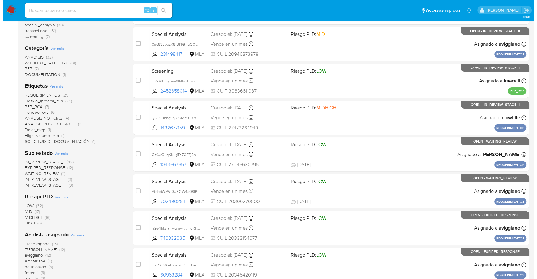
scroll to position [161, 0]
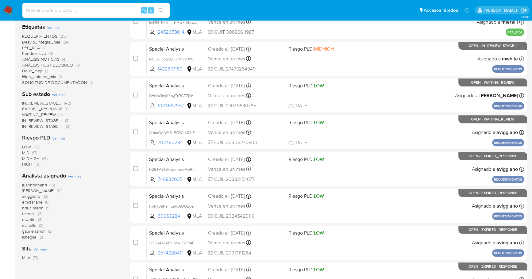
click at [76, 176] on span "Ver más" at bounding box center [74, 176] width 13 height 6
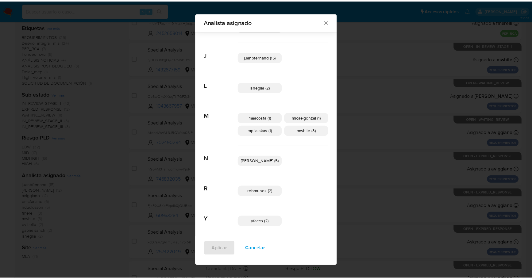
scroll to position [167, 0]
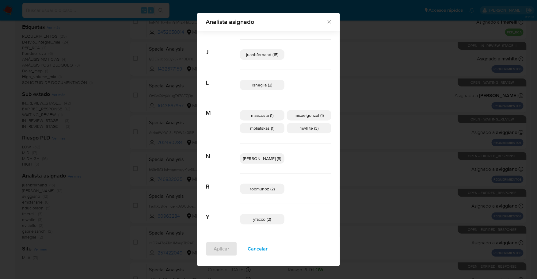
click at [326, 20] on icon "Cerrar" at bounding box center [329, 22] width 6 height 6
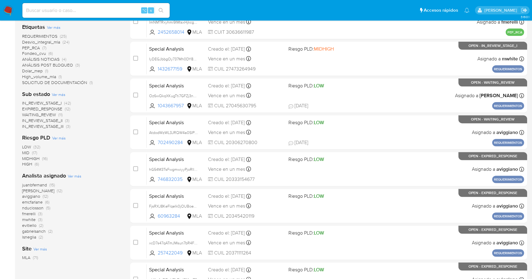
scroll to position [0, 0]
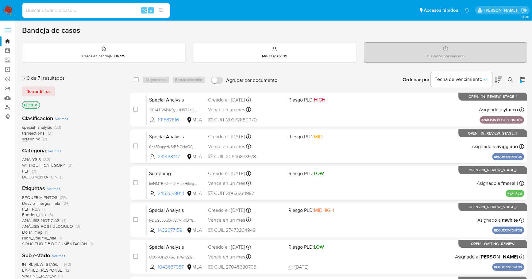
click at [522, 79] on icon at bounding box center [523, 79] width 6 height 6
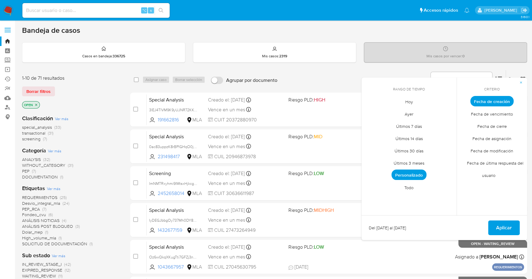
click at [405, 177] on span "Personalizado" at bounding box center [408, 175] width 35 height 10
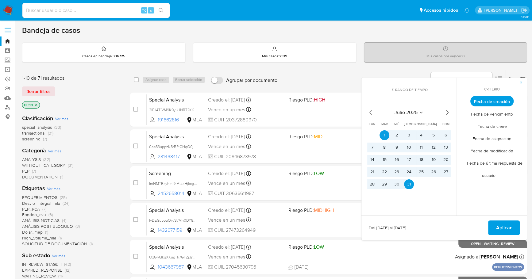
click at [447, 112] on icon "Mes siguiente" at bounding box center [446, 112] width 7 height 7
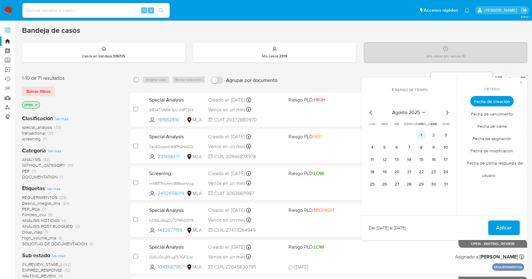
click at [420, 134] on button "1" at bounding box center [421, 135] width 10 height 10
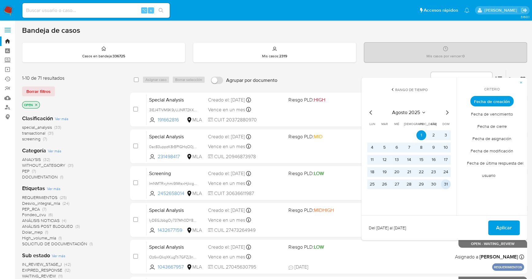
click at [447, 182] on button "31" at bounding box center [446, 184] width 10 height 10
click at [507, 235] on div "Del 1 de agosto de 2025 al 31 de agosto de 2025 Aplicar" at bounding box center [444, 227] width 166 height 25
click at [505, 228] on span "Aplicar" at bounding box center [504, 227] width 16 height 13
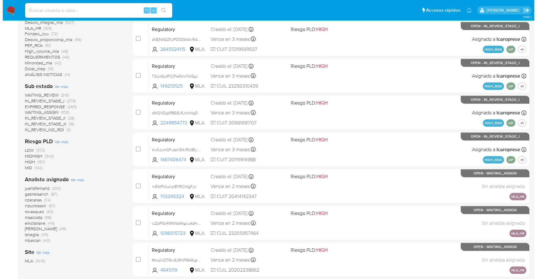
scroll to position [226, 0]
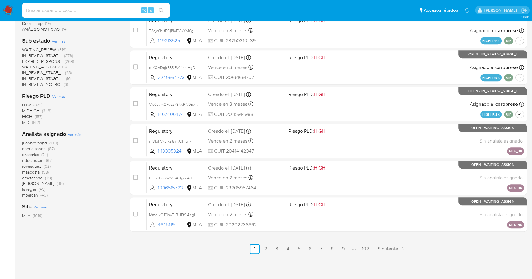
click at [72, 133] on span "Ver más" at bounding box center [74, 135] width 13 height 6
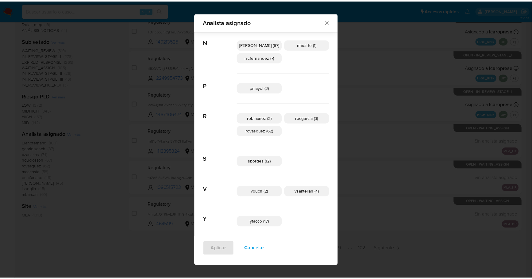
scroll to position [360, 0]
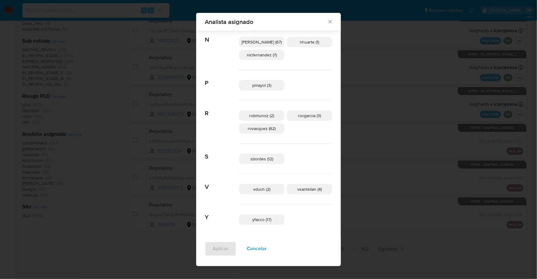
click at [327, 23] on icon "Cerrar" at bounding box center [330, 22] width 6 height 6
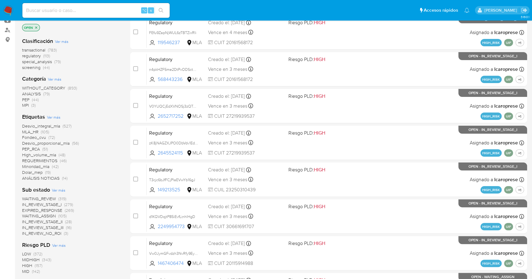
scroll to position [0, 0]
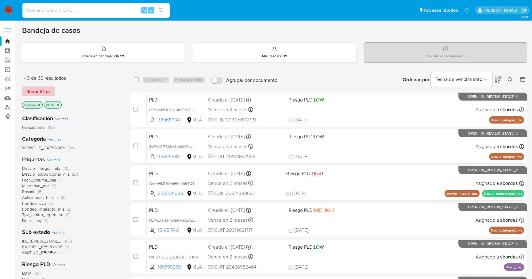
click at [43, 87] on span "Borrar filtros" at bounding box center [38, 91] width 24 height 9
